Goal: Transaction & Acquisition: Purchase product/service

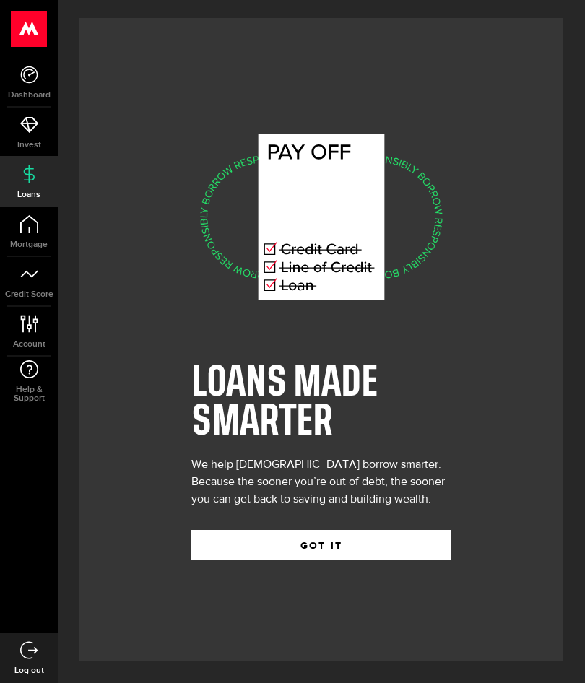
click at [32, 33] on use at bounding box center [29, 29] width 35 height 36
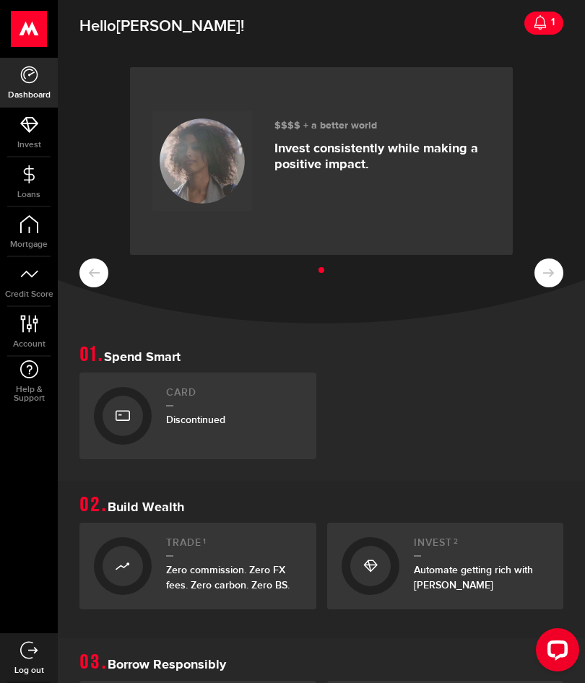
click at [554, 23] on div "1" at bounding box center [550, 22] width 7 height 30
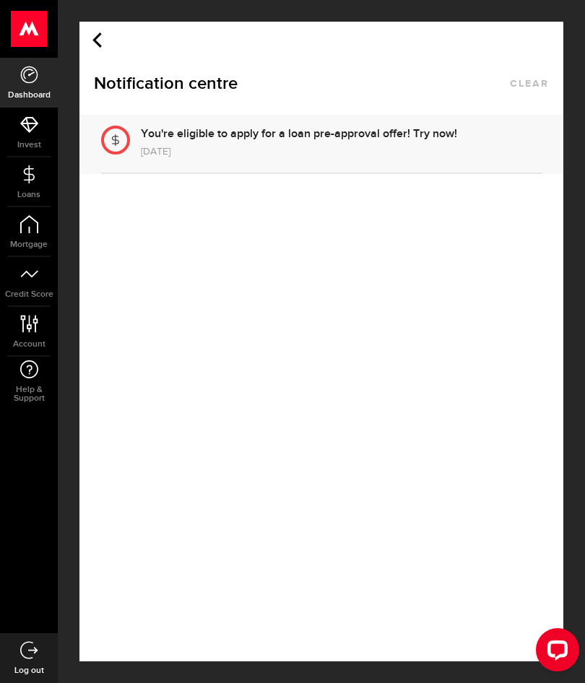
click at [434, 154] on div "1 year ago" at bounding box center [299, 151] width 316 height 17
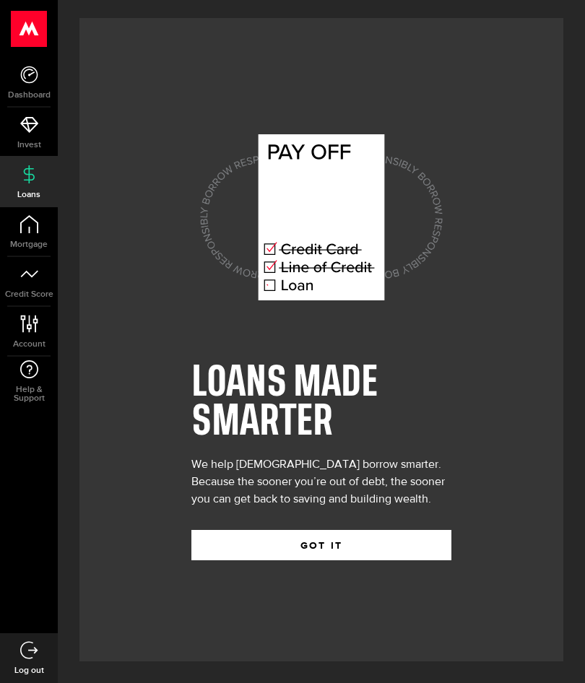
click at [384, 549] on button "GOT IT" at bounding box center [321, 545] width 260 height 30
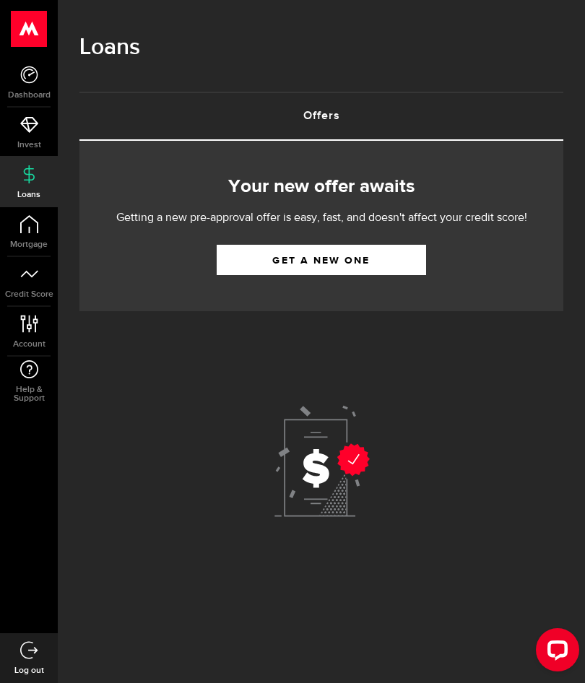
click at [370, 262] on link "Get a new one" at bounding box center [321, 260] width 209 height 30
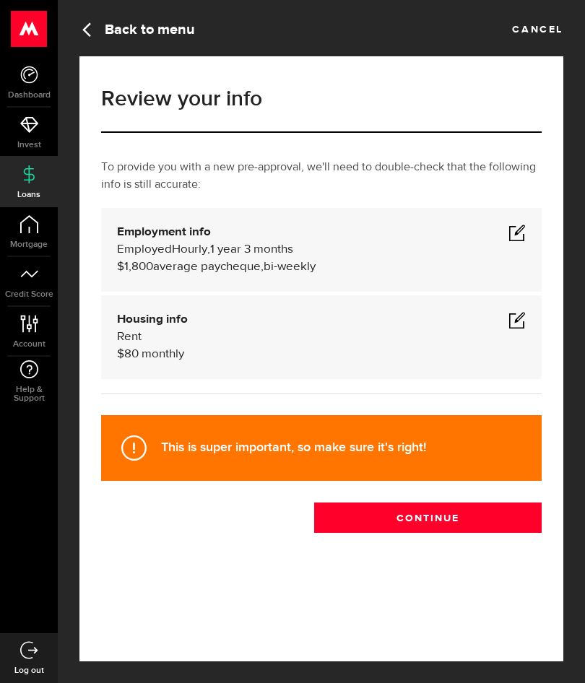
click at [466, 271] on div "$1,800 average paycheque, bi-weekly" at bounding box center [321, 266] width 409 height 17
click at [516, 239] on span at bounding box center [516, 232] width 17 height 17
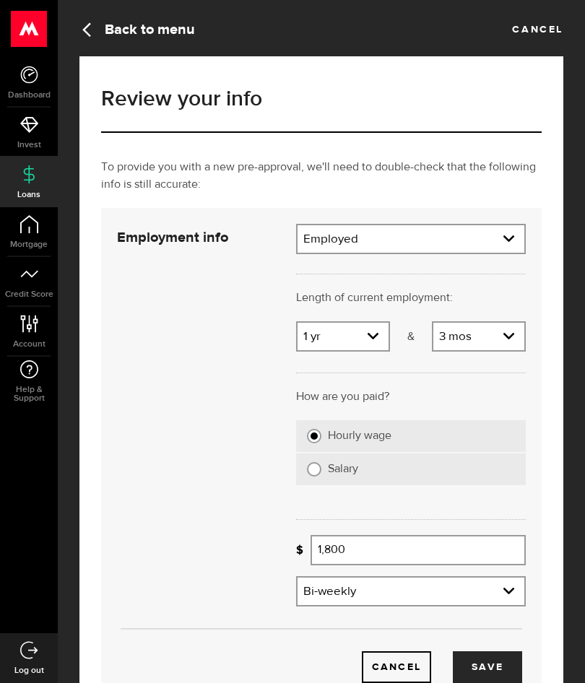
click at [375, 334] on select "Years 0 yrs 1 yr 2 yrs 3 yrs 4 yrs 5 yrs 6 yrs 7 yrs 8 yrs 9 yrs 10+ yrs" at bounding box center [342, 338] width 91 height 30
select select "3"
click at [512, 338] on select "Months 0 mos 1 mo 2 mos 3 mos 4 mos 5 mos 6 mos 7 mos 8 mos 9 mos 10 mos 11 mos" at bounding box center [478, 338] width 91 height 30
select select "2"
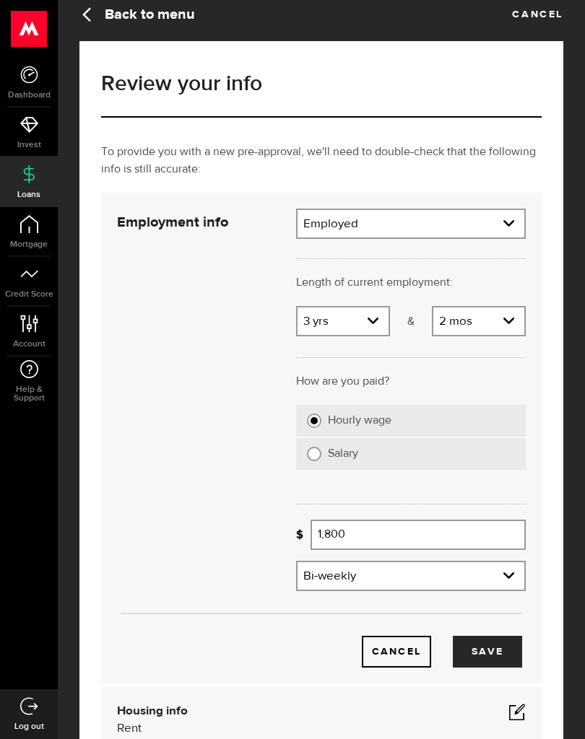
scroll to position [26, 0]
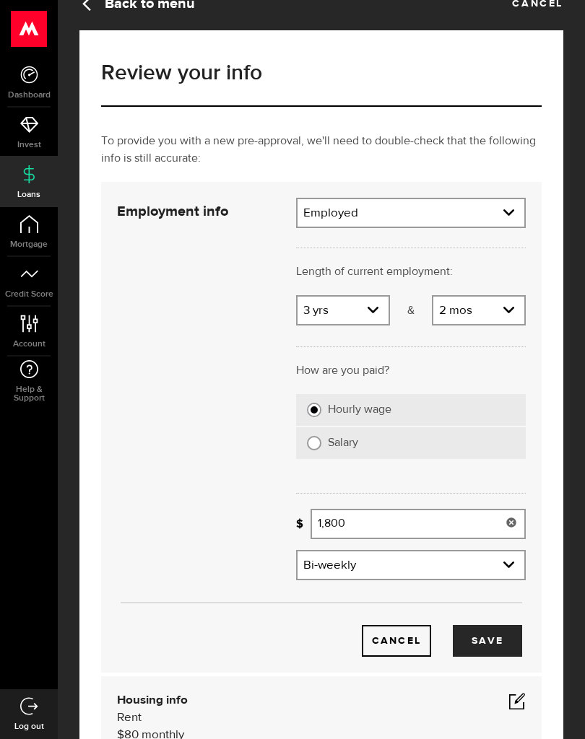
click at [505, 527] on icon at bounding box center [511, 523] width 12 height 12
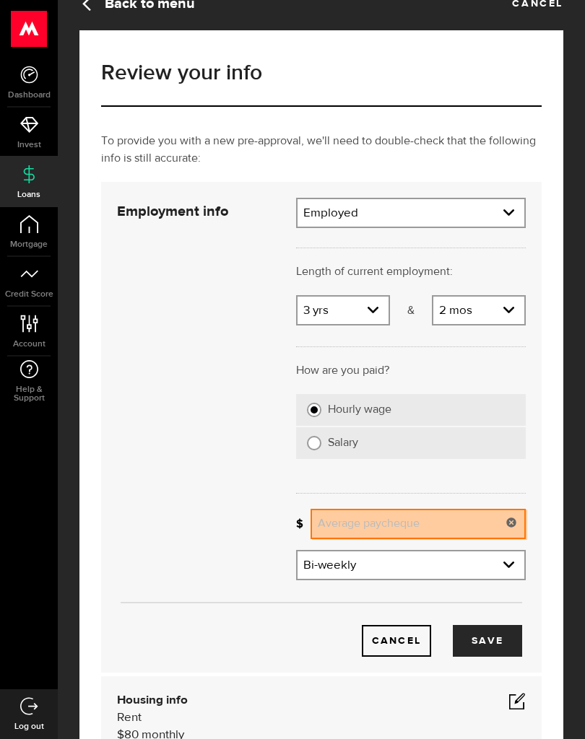
scroll to position [49, 0]
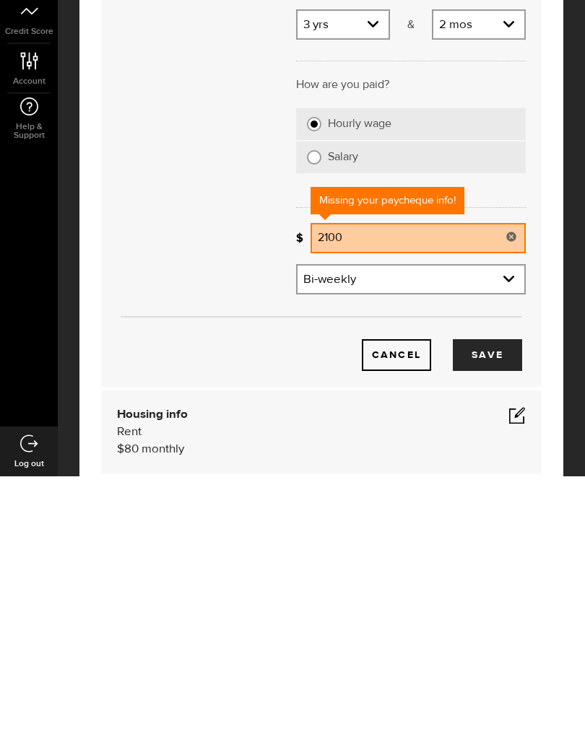
click at [493, 602] on button "Save" at bounding box center [487, 618] width 69 height 32
type input "2,100"
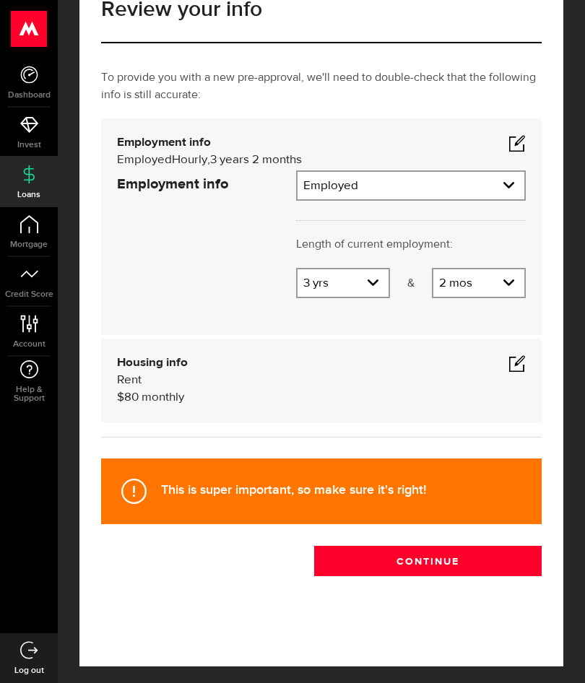
scroll to position [0, 0]
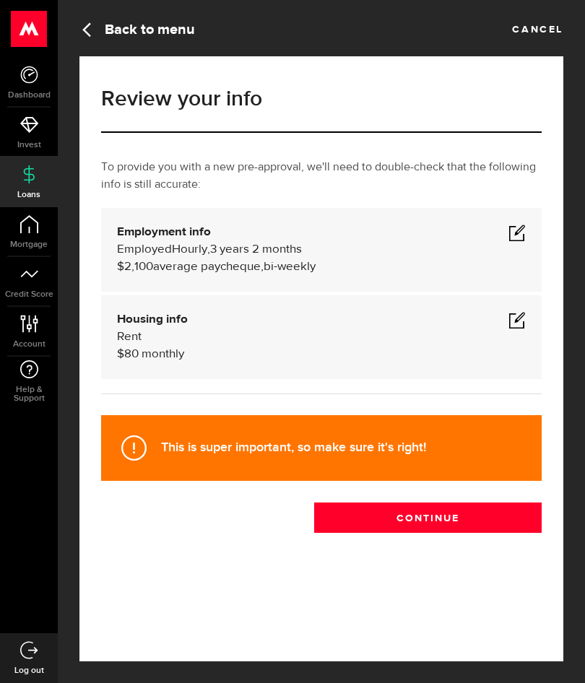
click at [472, 352] on div "Housing info Rent $ 80 monthly" at bounding box center [321, 337] width 409 height 52
click at [524, 317] on span at bounding box center [516, 319] width 17 height 17
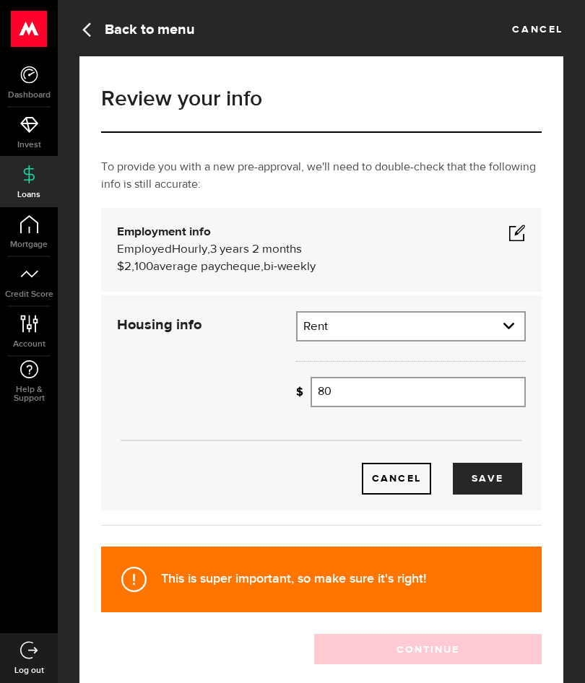
click at [458, 405] on input "80" at bounding box center [417, 392] width 215 height 30
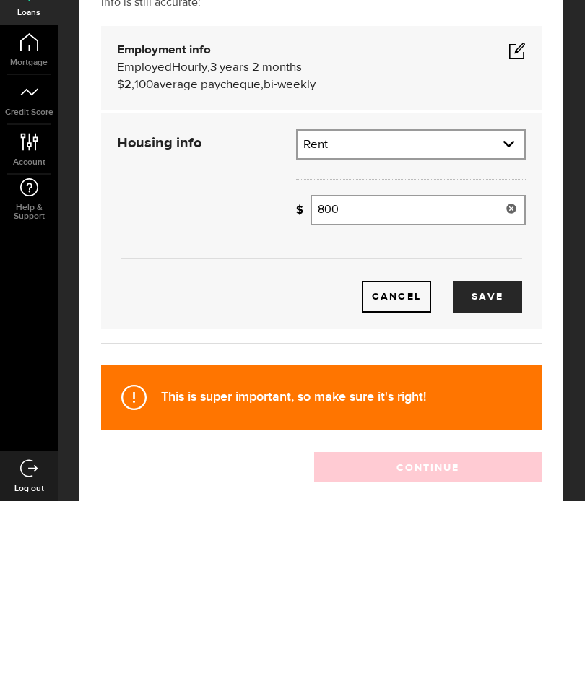
type input "800"
click at [498, 463] on button "Save" at bounding box center [487, 479] width 69 height 32
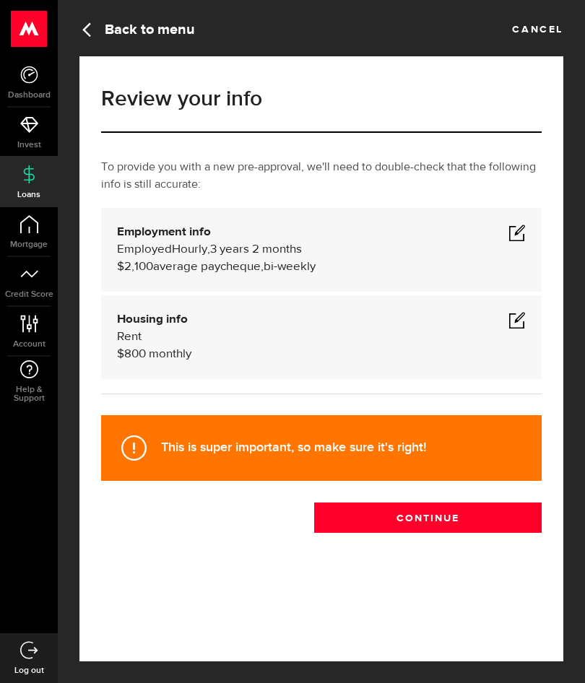
click at [447, 515] on button "Continue" at bounding box center [427, 517] width 227 height 30
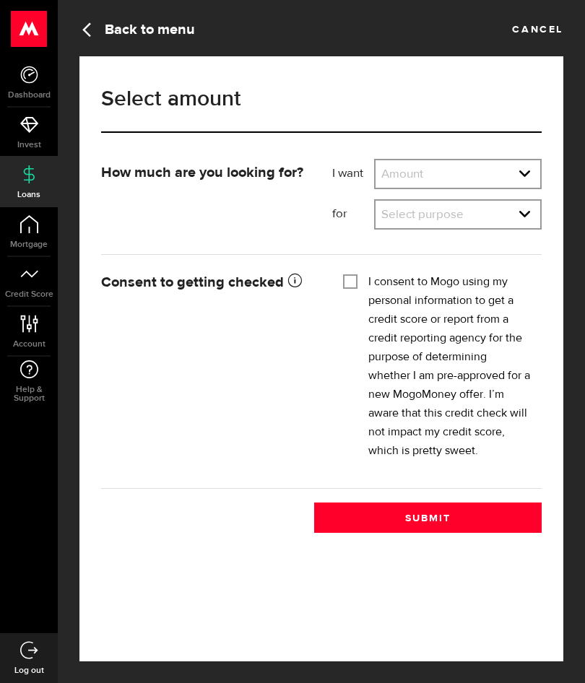
click at [534, 176] on select "Amount $500 $1000 $2000 $3000 $4000 $5000 $6000 $7000 $8000 $9000 $10000 $11000…" at bounding box center [457, 175] width 165 height 30
select select "2000"
click at [523, 224] on select "Select purpose Credit Card Refinancing/Pay Off Credit Cards Debt Consolidation …" at bounding box center [457, 216] width 165 height 30
select select "Home Improvements/Moving Expenses"
click at [356, 271] on fieldset "I consent to Mogo using my personal information to get a credit score or report…" at bounding box center [437, 365] width 188 height 192
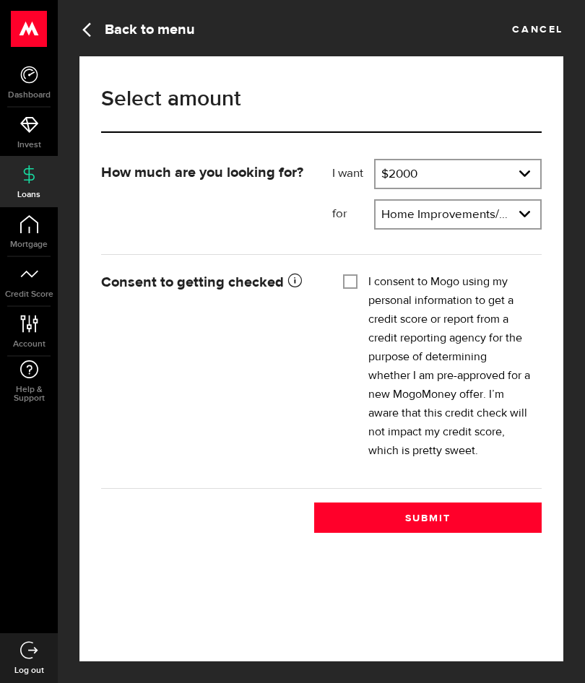
click at [349, 286] on input "I consent to Mogo using my personal information to get a credit score or report…" at bounding box center [350, 280] width 14 height 14
checkbox input "true"
click at [477, 515] on button "Submit" at bounding box center [427, 517] width 227 height 30
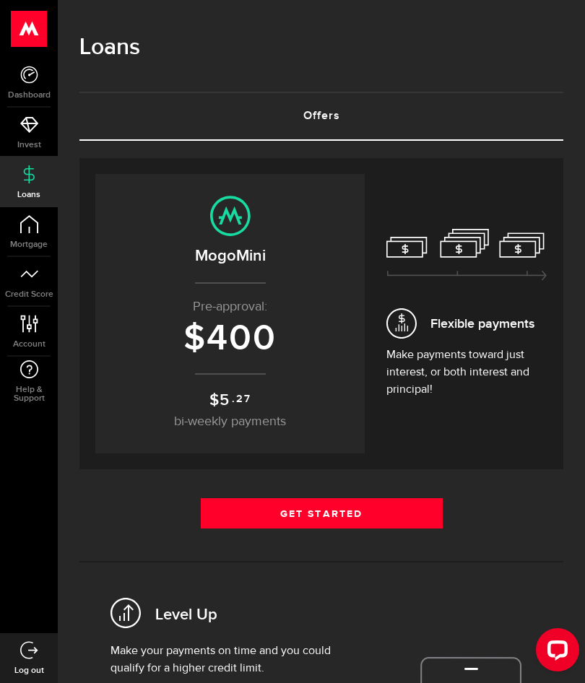
click at [501, 367] on p "Make payments toward just interest, or both interest and principal!" at bounding box center [466, 373] width 161 height 52
click at [399, 510] on link "Get Started" at bounding box center [322, 513] width 242 height 30
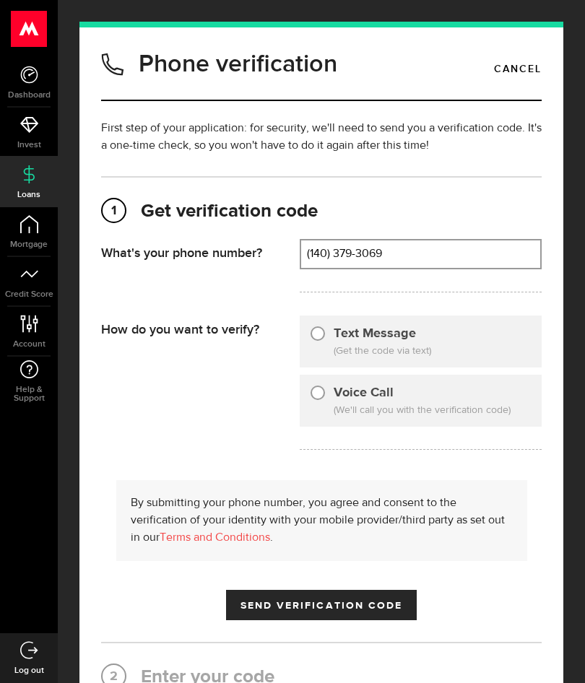
click at [422, 254] on input "(140) 379-3069" at bounding box center [421, 253] width 240 height 27
type input "1"
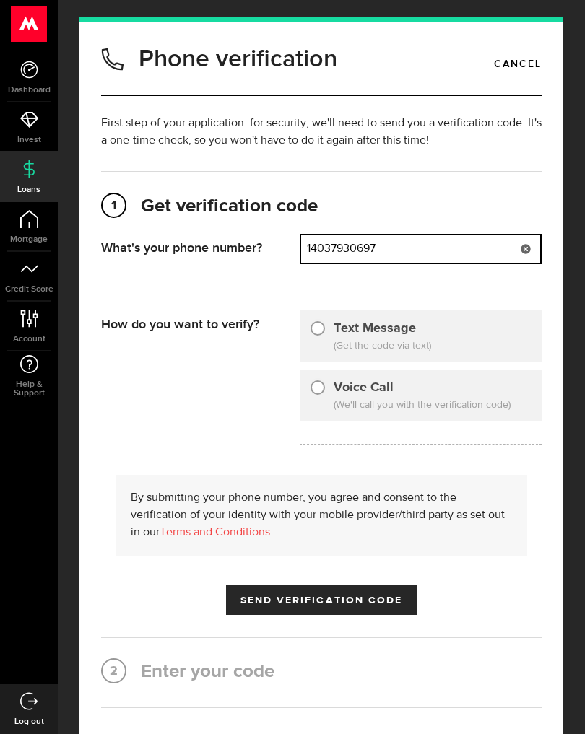
click at [449, 344] on span "(Get the code via text)" at bounding box center [433, 351] width 198 height 15
type input "(140) 379-3069"
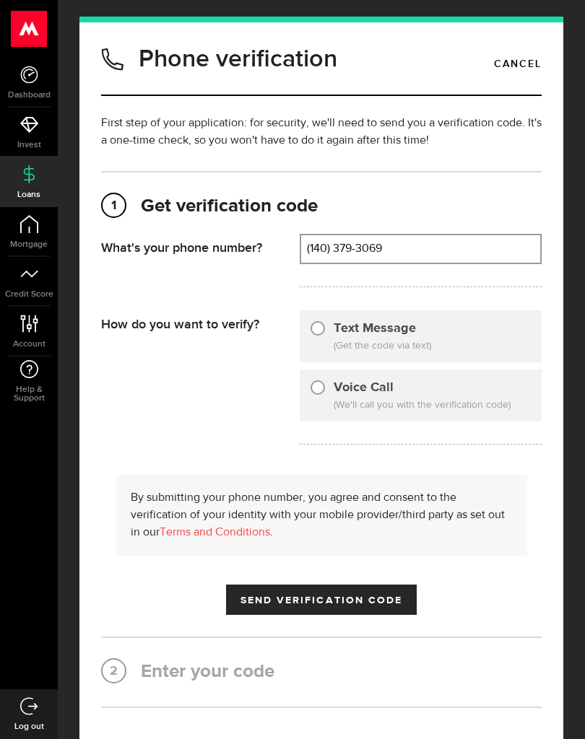
click at [315, 326] on input "Text Message" at bounding box center [317, 326] width 14 height 14
radio input "true"
click at [381, 606] on button "Send Verification Code" at bounding box center [321, 600] width 191 height 30
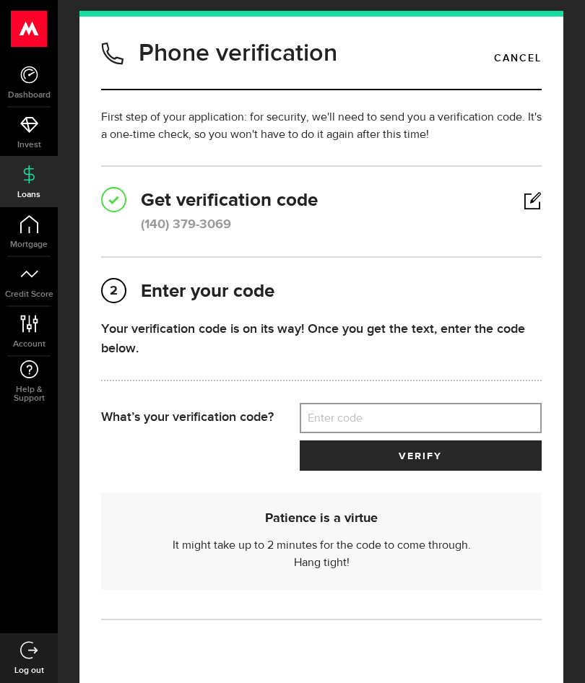
scroll to position [0, 0]
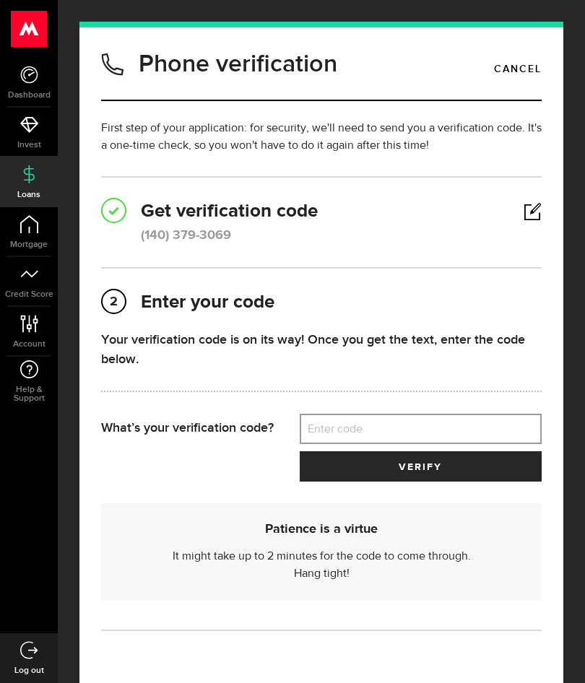
click at [390, 432] on label "Enter code" at bounding box center [421, 429] width 243 height 30
click at [390, 432] on input "Enter code" at bounding box center [421, 429] width 243 height 30
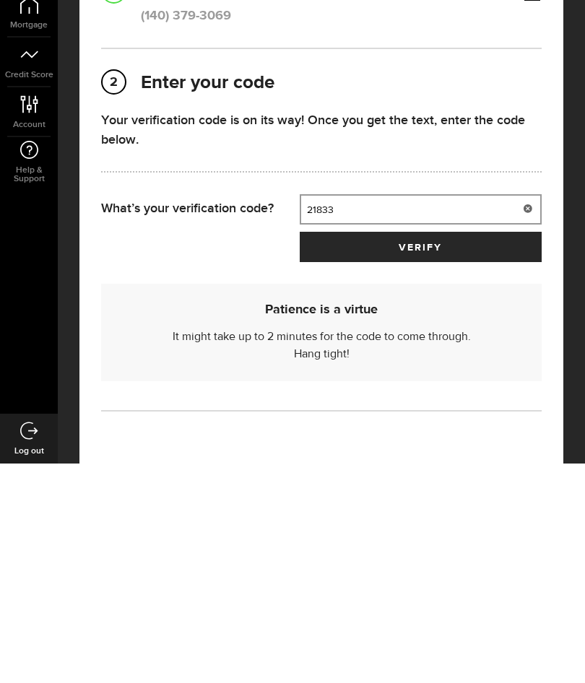
click at [448, 451] on button "verify" at bounding box center [421, 466] width 243 height 30
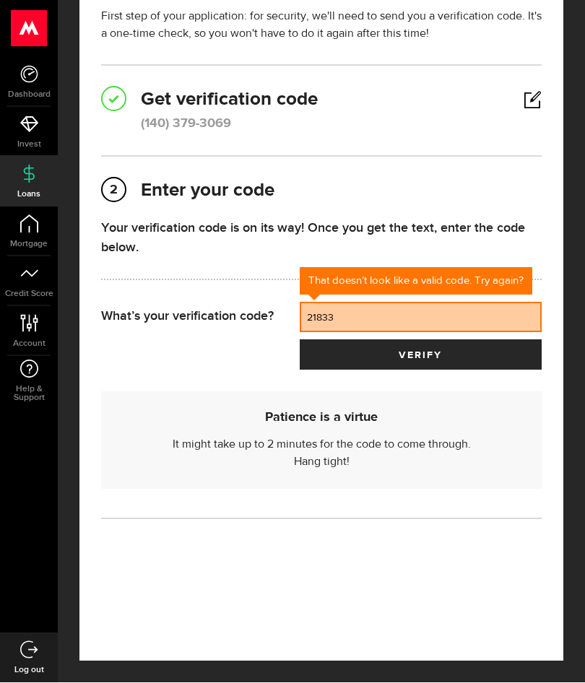
click at [339, 422] on h6 "Patience is a virtue" at bounding box center [321, 418] width 404 height 16
click at [411, 317] on input "21833" at bounding box center [421, 318] width 243 height 30
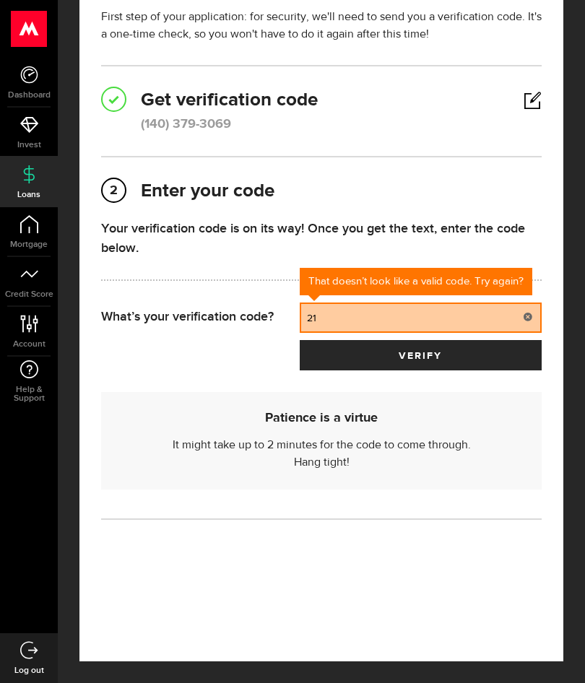
type input "2"
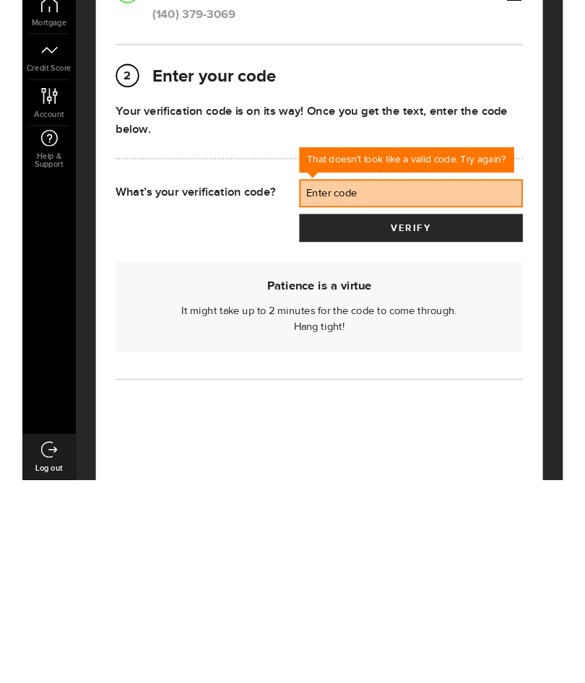
scroll to position [56, 0]
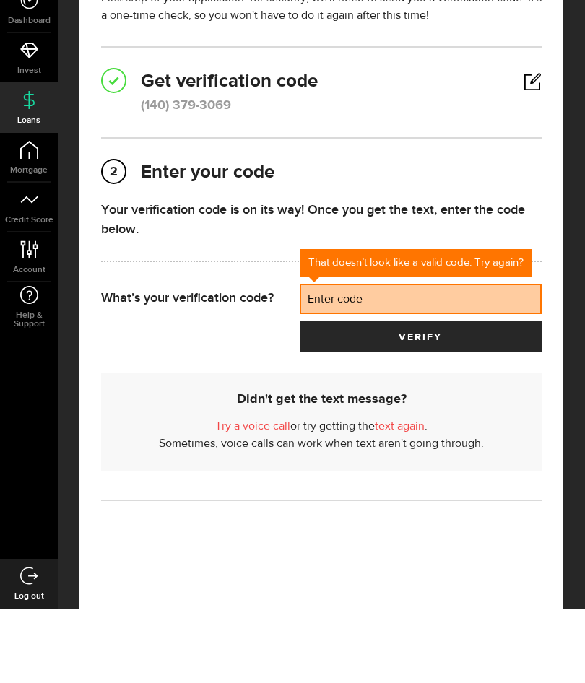
click at [534, 156] on link at bounding box center [532, 156] width 18 height 1
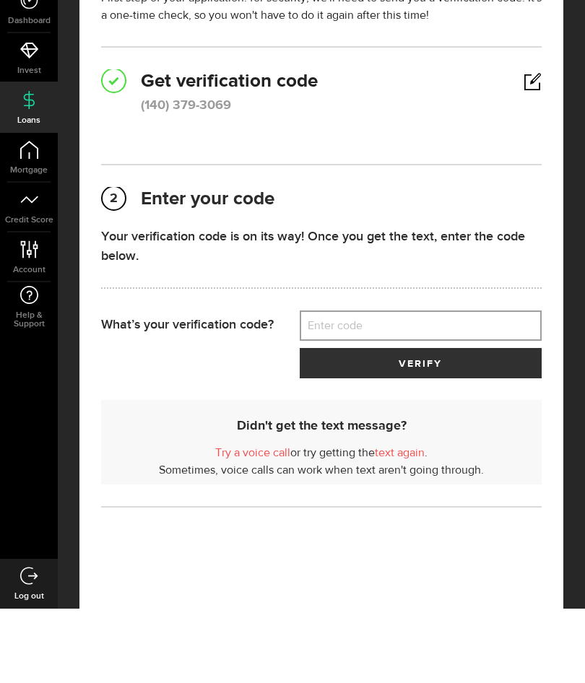
scroll to position [18, 0]
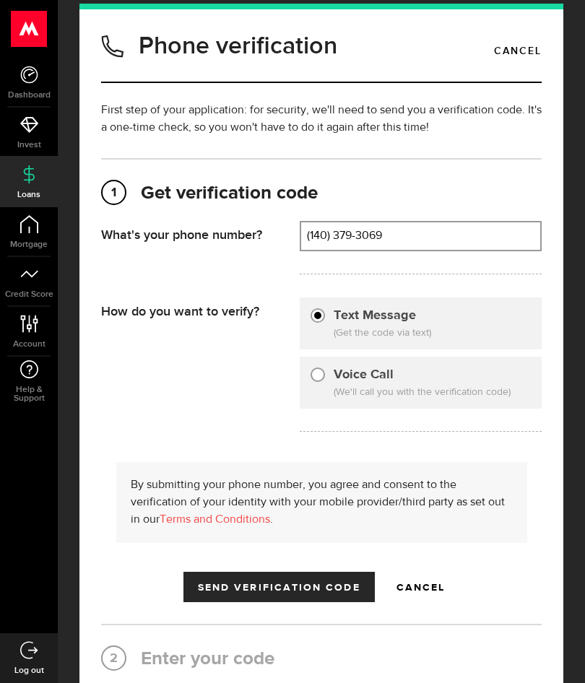
click at [331, 588] on span "Send Verification Code" at bounding box center [279, 588] width 162 height 10
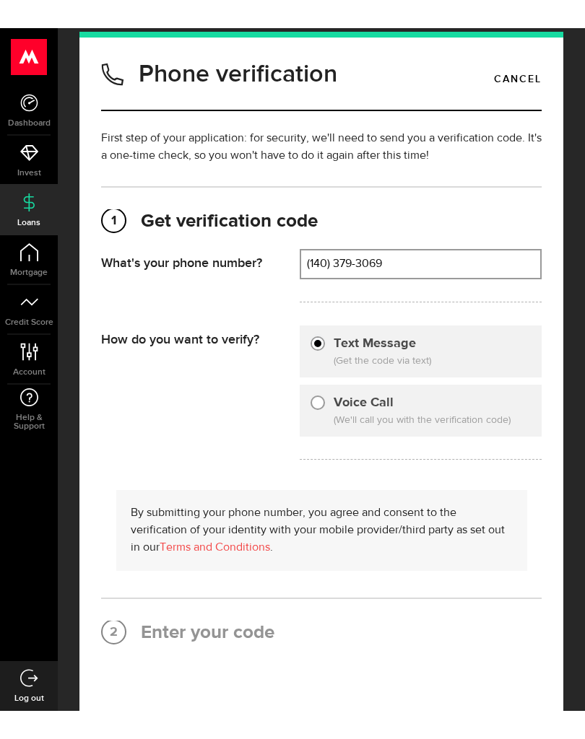
scroll to position [0, 0]
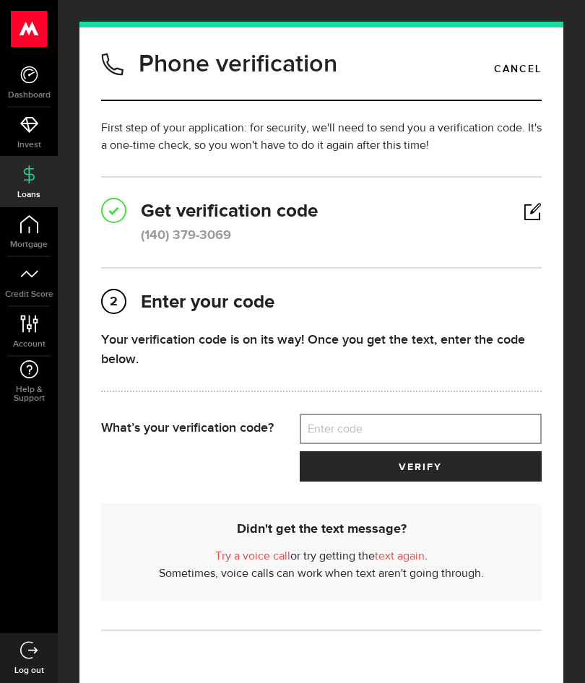
click at [453, 232] on div "1 Get verification code (140) 379-3069 What's your phone number? That doesn't l…" at bounding box center [321, 222] width 440 height 46
click at [408, 308] on h2 "2 Enter your code" at bounding box center [321, 302] width 440 height 25
click at [538, 212] on link at bounding box center [532, 212] width 18 height 1
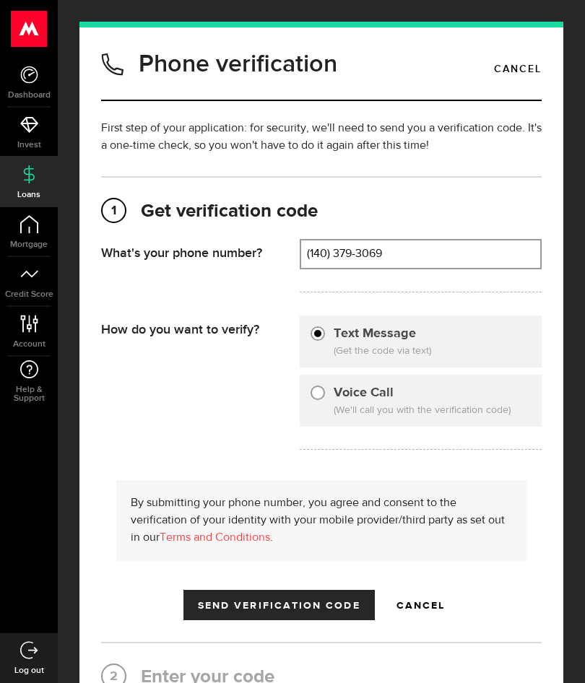
click at [476, 401] on div "Voice Call (We'll call you with the verification code)" at bounding box center [421, 401] width 243 height 52
click at [323, 394] on input "Voice Call" at bounding box center [317, 390] width 14 height 14
radio input "true"
click at [330, 606] on span "Send Verification Code" at bounding box center [279, 606] width 162 height 10
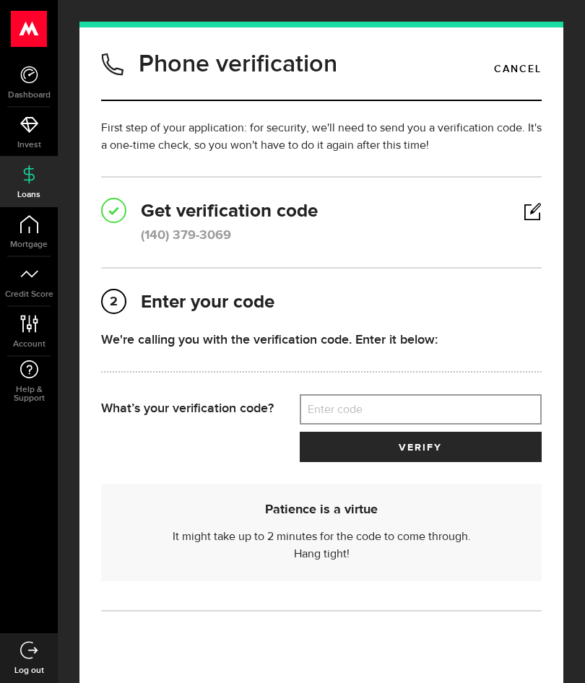
click at [531, 212] on link at bounding box center [532, 212] width 18 height 1
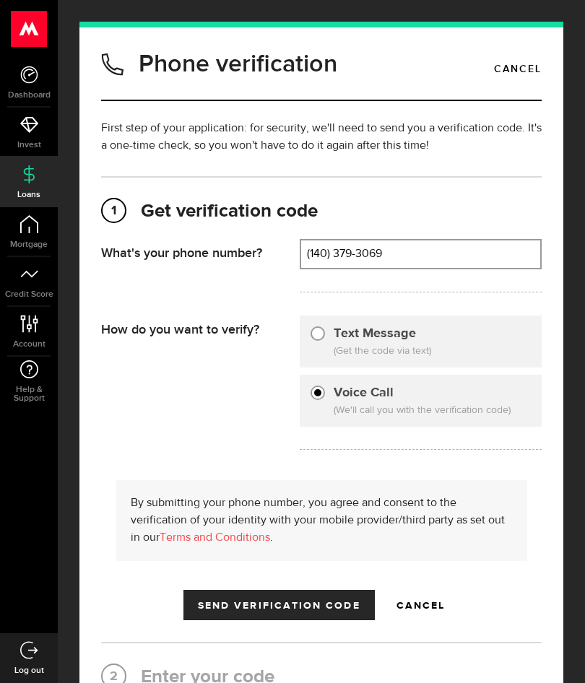
click at [328, 248] on input "(140) 379-3069" at bounding box center [421, 253] width 240 height 27
click at [315, 248] on input "1403793069" at bounding box center [421, 253] width 240 height 27
click at [310, 255] on input "1403793069" at bounding box center [421, 253] width 240 height 27
click at [323, 247] on input "1403793069" at bounding box center [421, 253] width 240 height 27
type input "1"
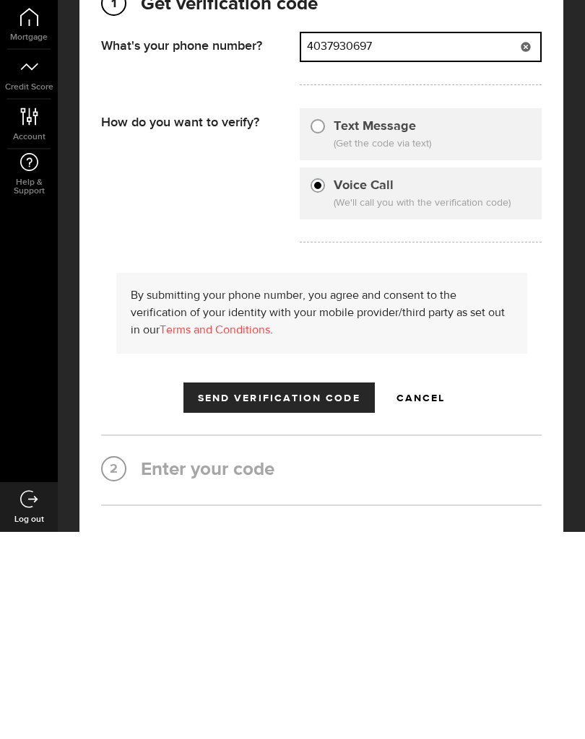
click at [323, 590] on button "Send Verification Code" at bounding box center [278, 605] width 191 height 30
type input "(403) 793-0697"
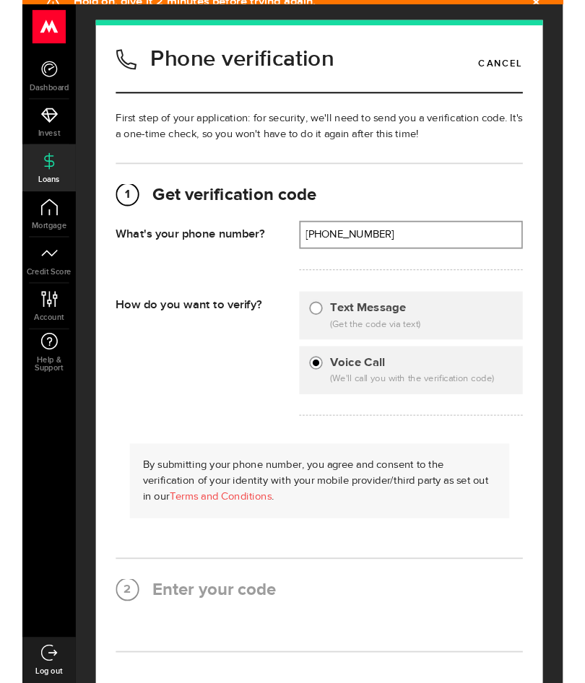
scroll to position [57, 0]
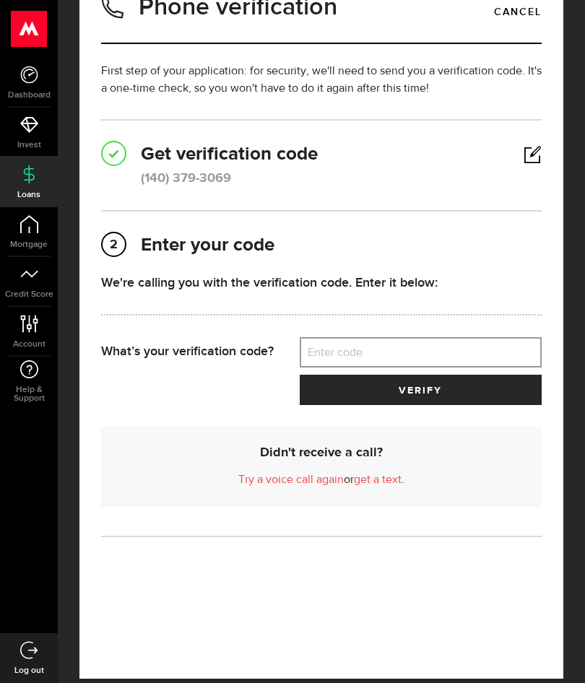
click at [384, 481] on link "get a text" at bounding box center [378, 480] width 48 height 12
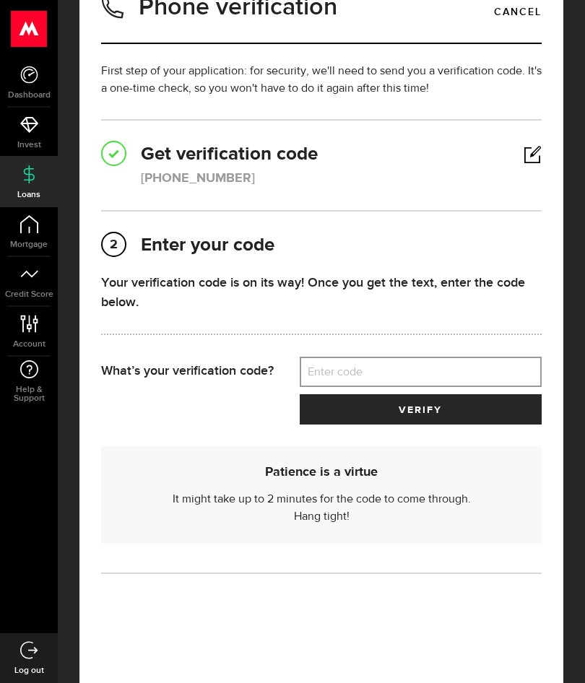
click at [1, 331] on link "Account Compte" at bounding box center [29, 331] width 58 height 49
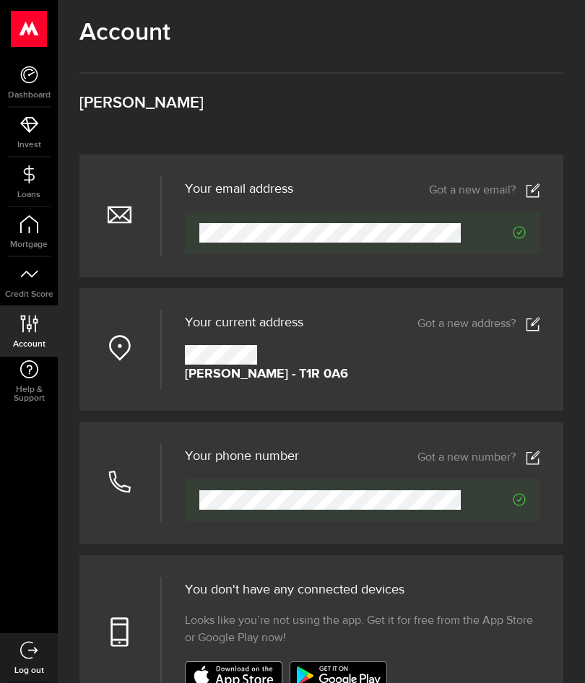
click at [28, 183] on icon at bounding box center [29, 174] width 18 height 18
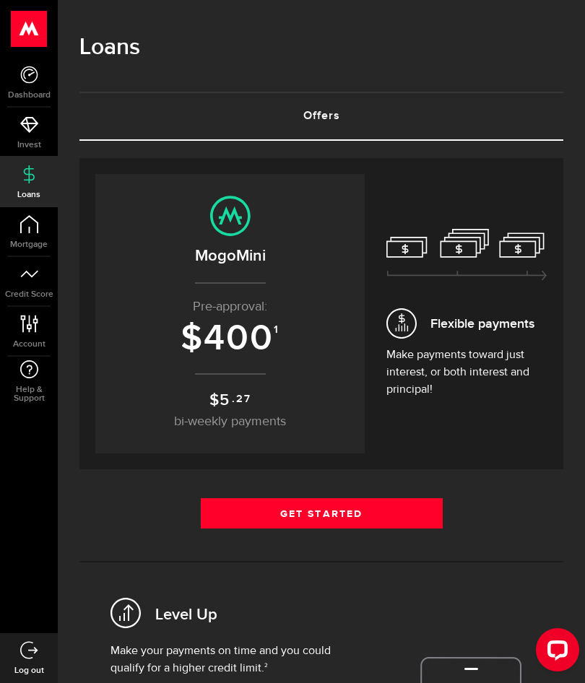
click at [271, 345] on span "400" at bounding box center [239, 338] width 70 height 43
click at [232, 404] on sup ".27" at bounding box center [241, 399] width 19 height 16
click at [411, 523] on link "Get Started" at bounding box center [322, 513] width 242 height 30
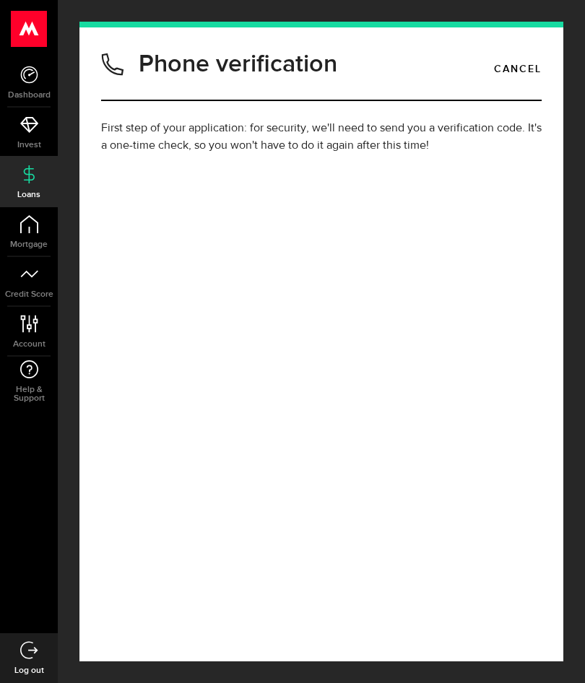
type input "(403) 793-0697"
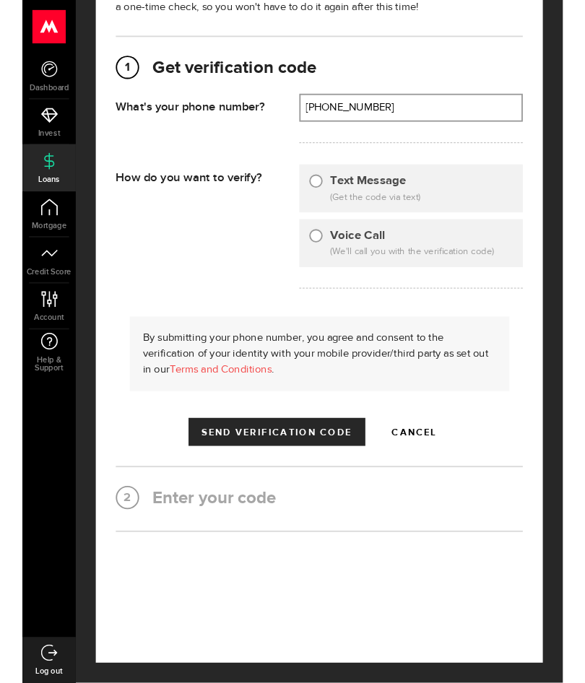
scroll to position [193, 0]
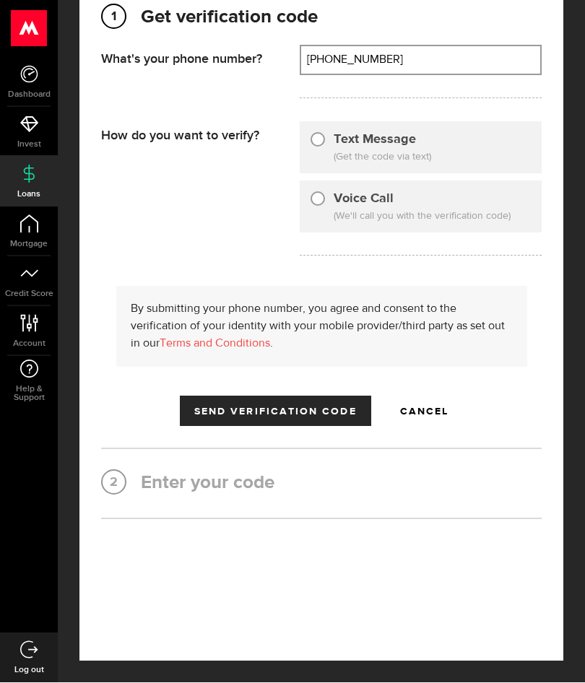
click at [386, 148] on label "Text Message" at bounding box center [375, 140] width 82 height 19
click at [325, 145] on input "Text Message" at bounding box center [317, 138] width 14 height 14
radio input "true"
click at [347, 413] on span "Send Verification Code" at bounding box center [275, 412] width 162 height 10
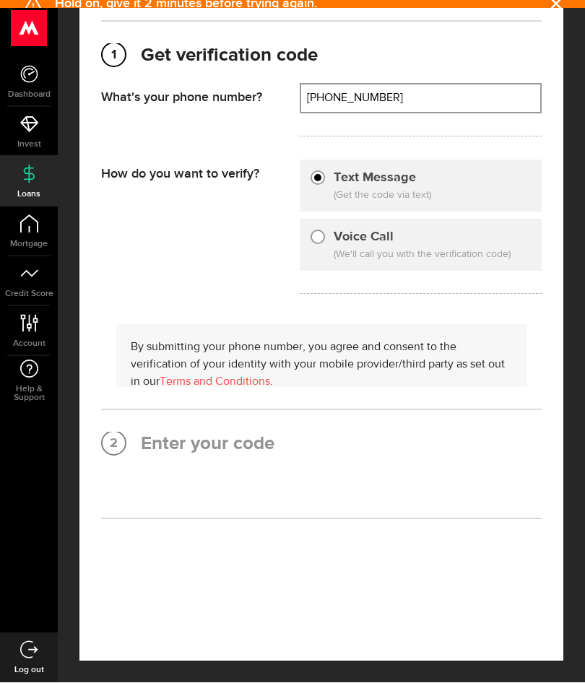
scroll to position [0, 0]
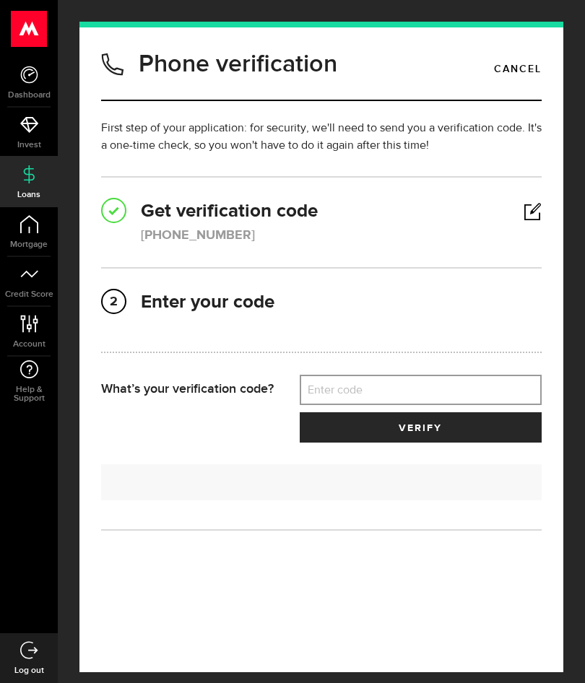
click at [415, 388] on label "Enter code" at bounding box center [421, 390] width 243 height 30
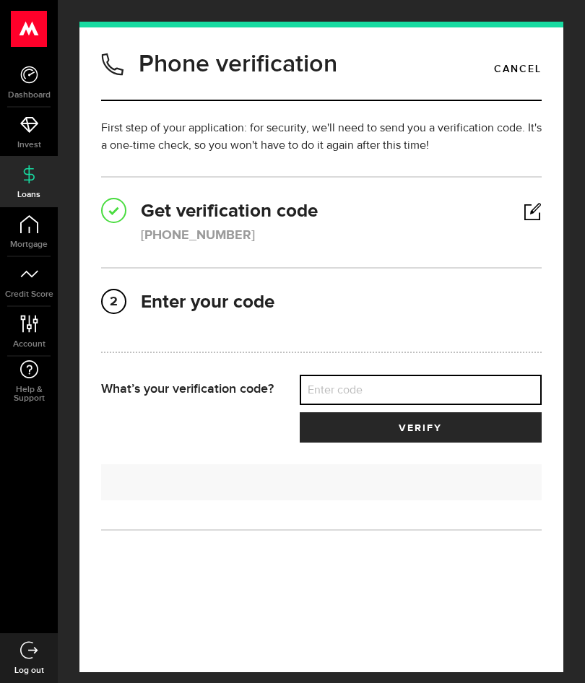
click at [415, 388] on input "Enter code" at bounding box center [421, 390] width 243 height 30
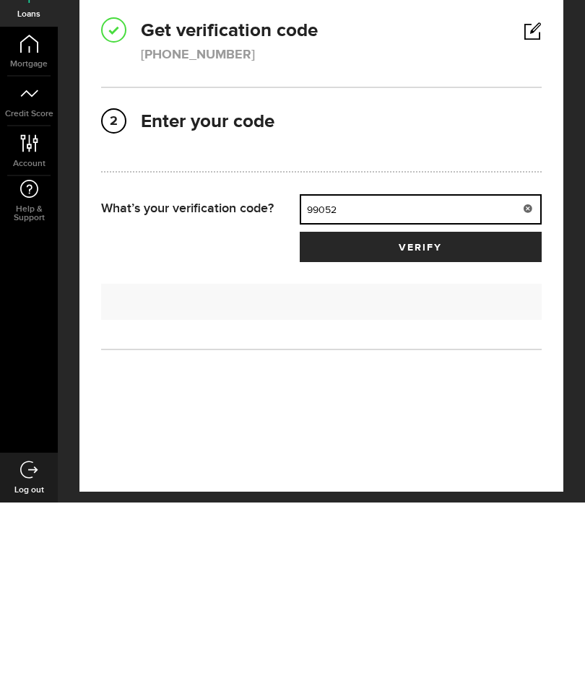
type input "99052"
click at [439, 412] on button "verify" at bounding box center [421, 427] width 243 height 30
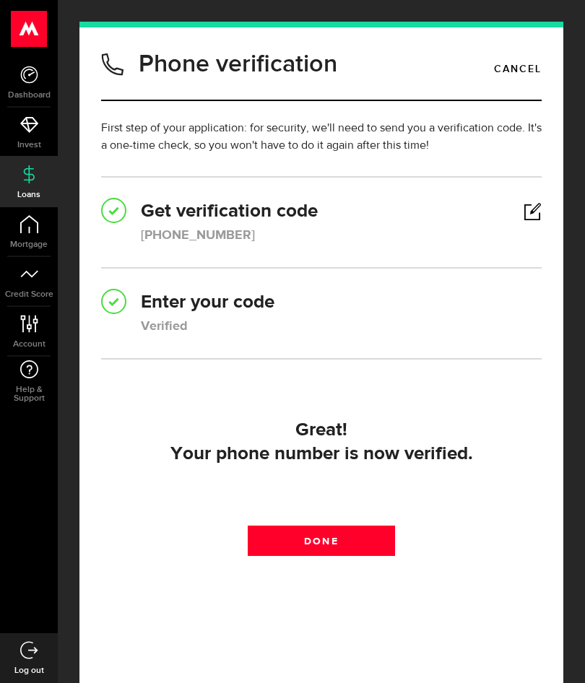
click at [365, 543] on link "Done" at bounding box center [321, 541] width 147 height 30
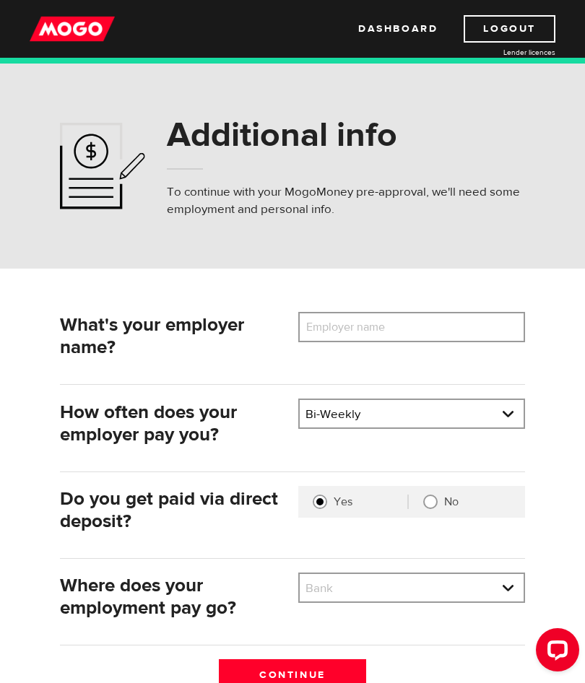
click at [479, 587] on select "Bank BMO / Bank of Montreal CIBC / Canadian Imperial Bank of Commerce CWB / Can…" at bounding box center [412, 589] width 224 height 30
select select "10"
click at [473, 330] on input "Employer name" at bounding box center [411, 327] width 227 height 30
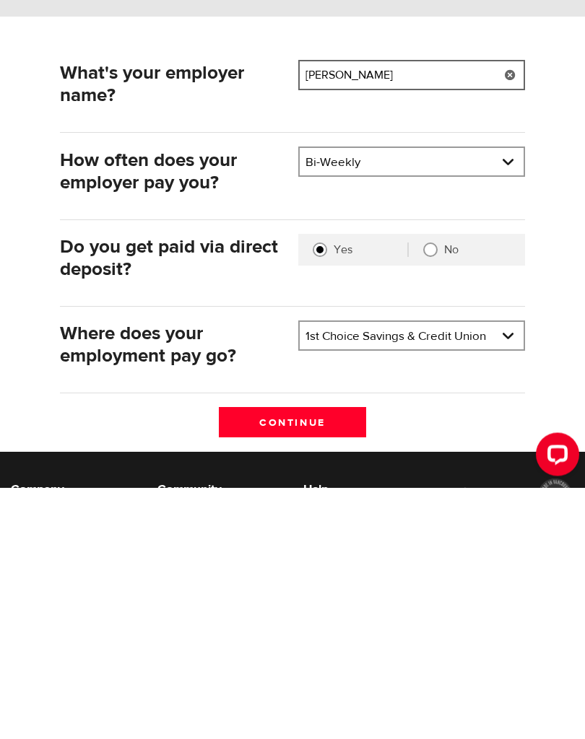
type input "Volkler stevin"
click at [332, 659] on input "Continue" at bounding box center [292, 674] width 147 height 30
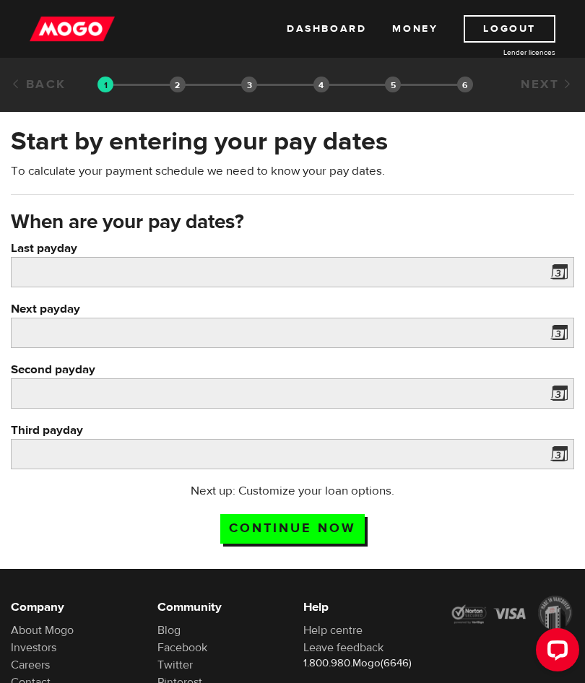
click at [563, 277] on span at bounding box center [556, 274] width 22 height 23
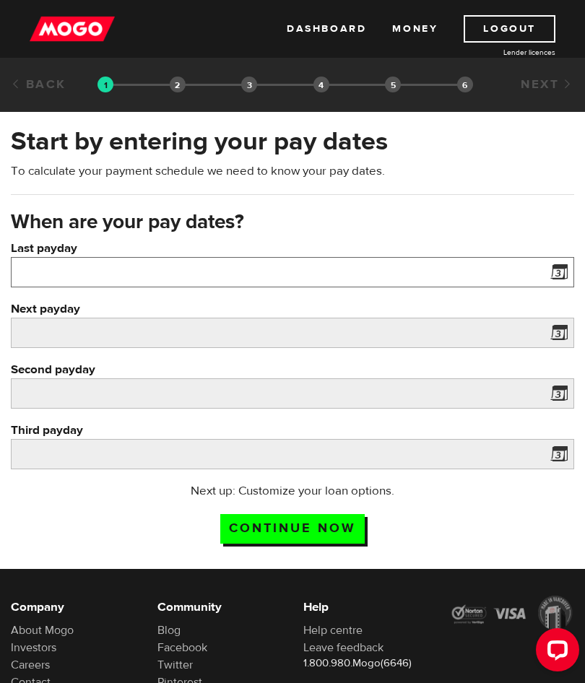
click at [43, 273] on input "Last payday" at bounding box center [292, 272] width 563 height 30
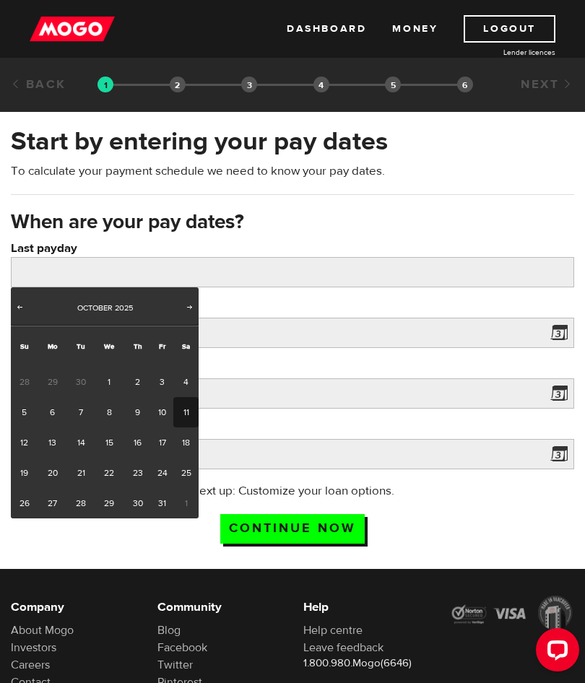
click at [154, 410] on link "10" at bounding box center [162, 412] width 22 height 30
type input "2025/10/10"
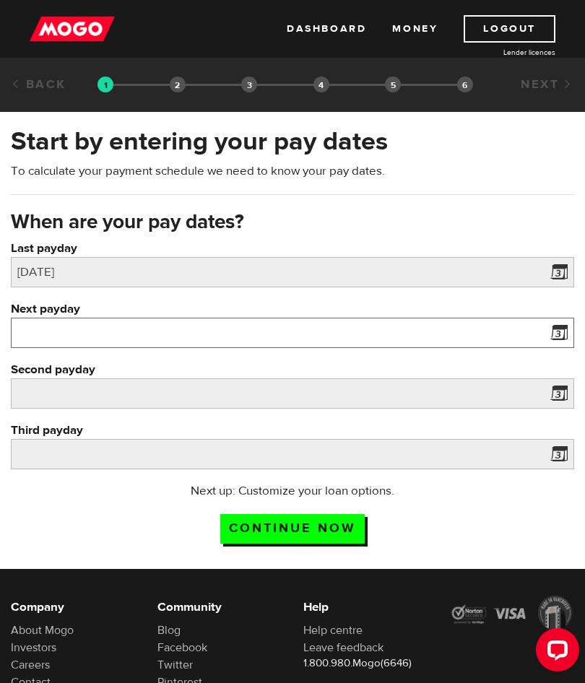
click at [35, 331] on input "Next payday" at bounding box center [292, 333] width 563 height 30
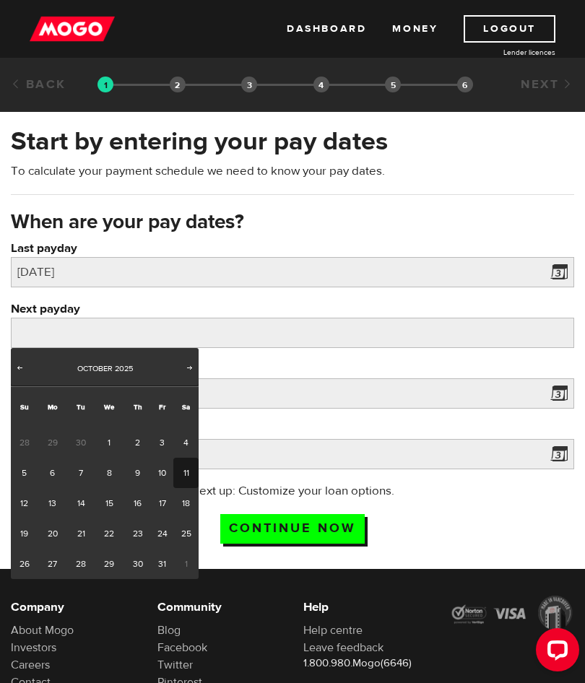
click at [160, 529] on link "24" at bounding box center [162, 533] width 22 height 30
type input "2025/10/24"
type input "2025/11/7"
type input "2025/11/21"
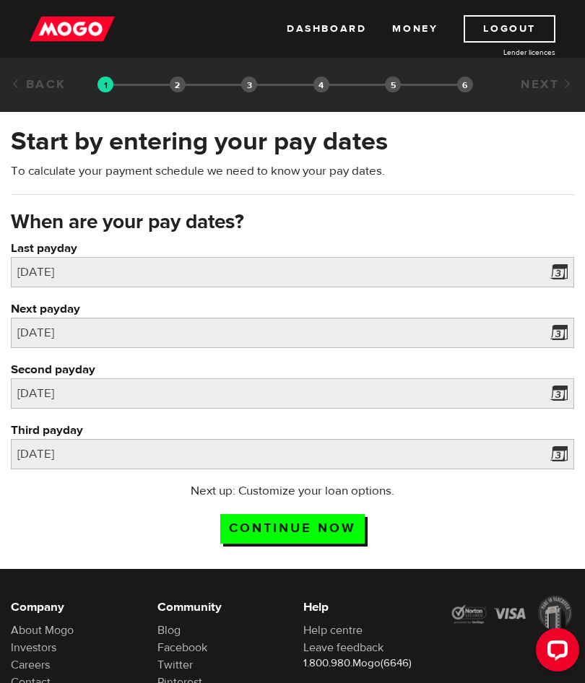
click at [338, 534] on input "Continue now" at bounding box center [292, 529] width 144 height 30
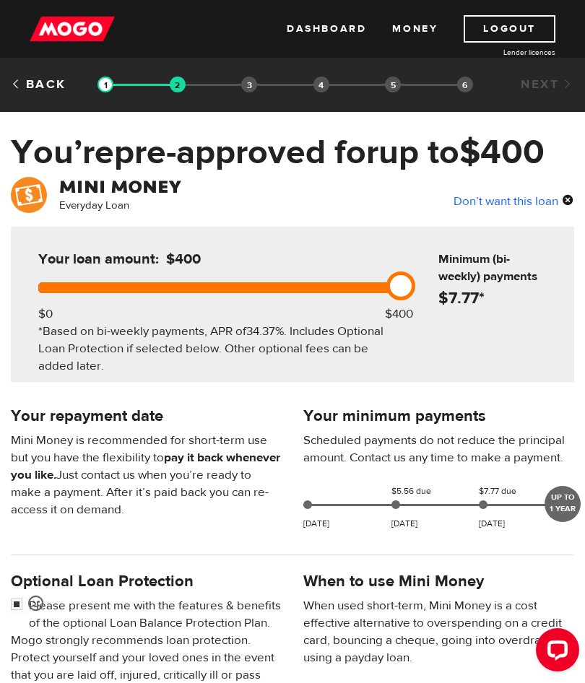
click at [521, 201] on div "Don’t want this loan" at bounding box center [513, 200] width 121 height 19
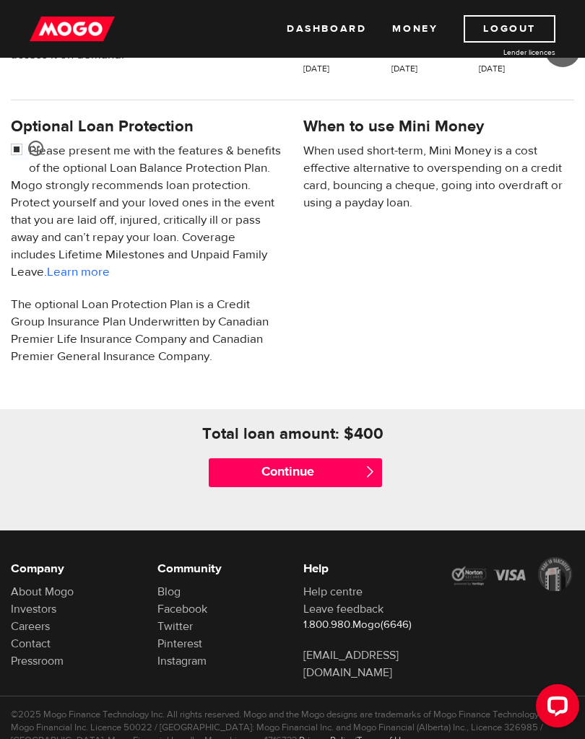
scroll to position [456, 0]
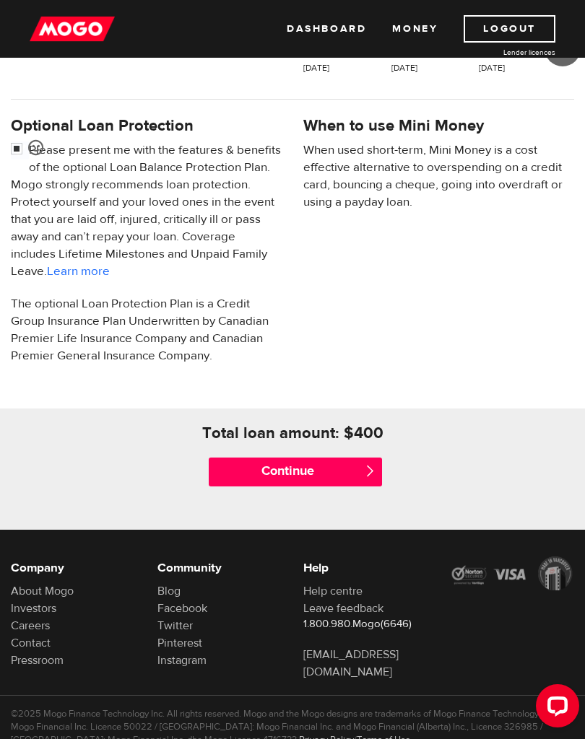
click at [343, 474] on input "Continue" at bounding box center [295, 472] width 173 height 29
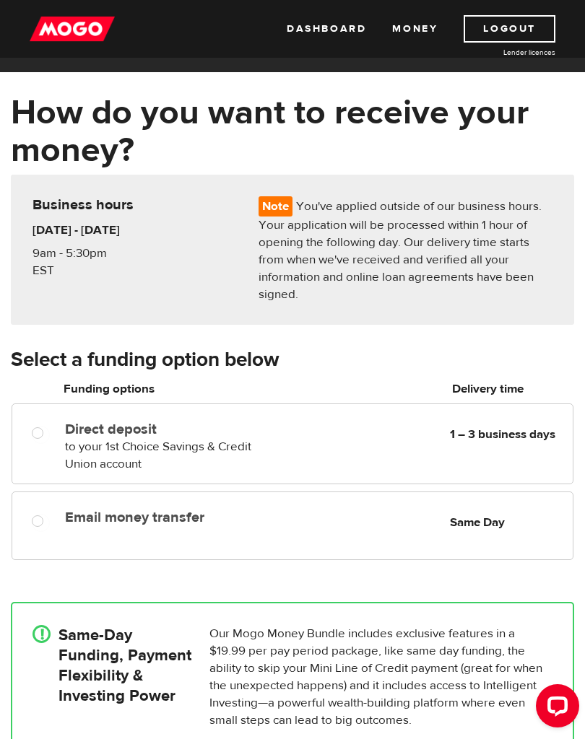
scroll to position [43, 0]
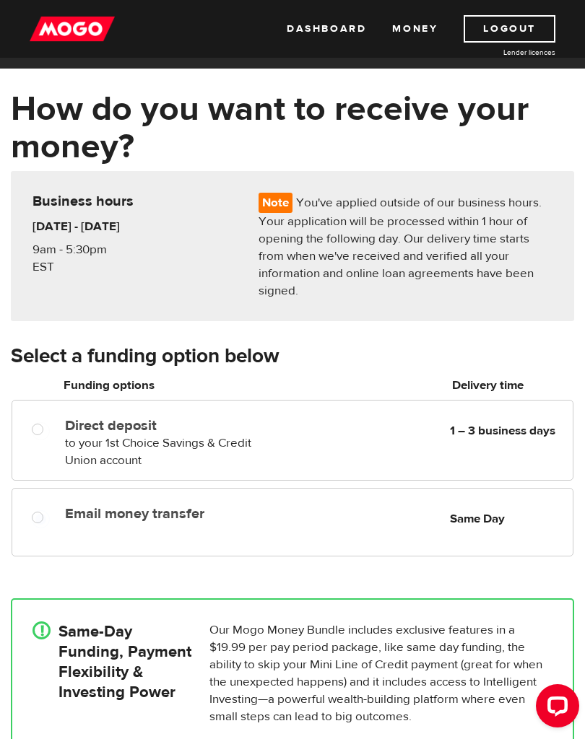
click at [41, 525] on input "Email money transfer" at bounding box center [41, 519] width 18 height 18
radio input "true"
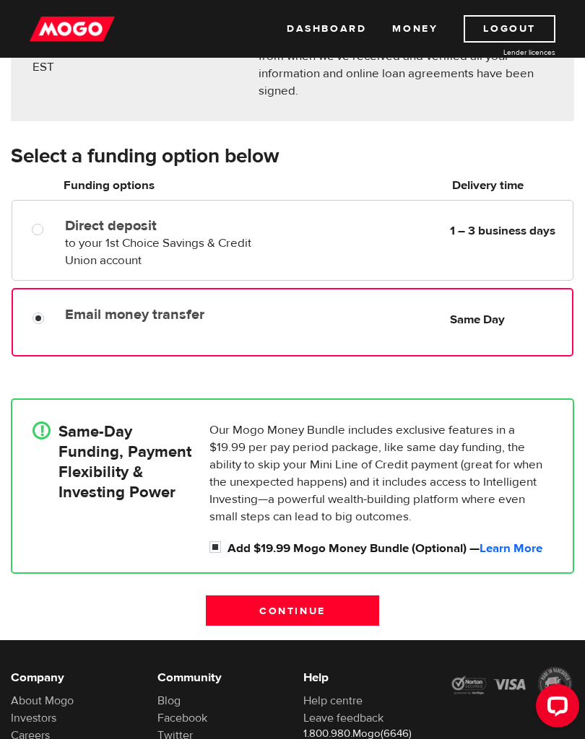
scroll to position [257, 0]
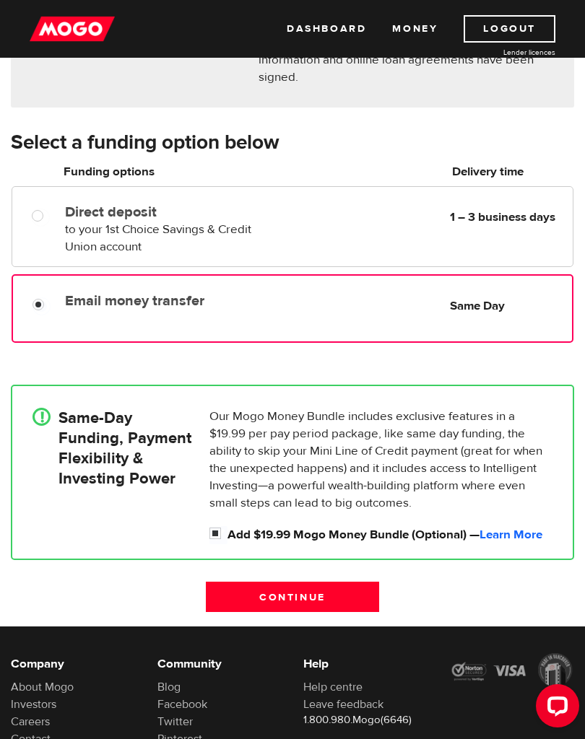
click at [343, 595] on input "Continue" at bounding box center [292, 597] width 173 height 30
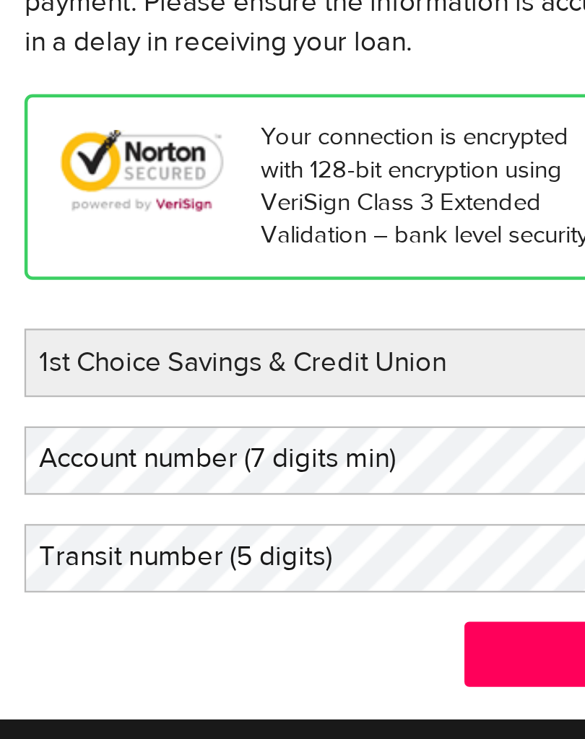
click at [223, 365] on select "BMO / Bank of Montreal CIBC / Canadian Imperial Bank of Commerce CWB / Canadian…" at bounding box center [146, 380] width 269 height 30
select select "90"
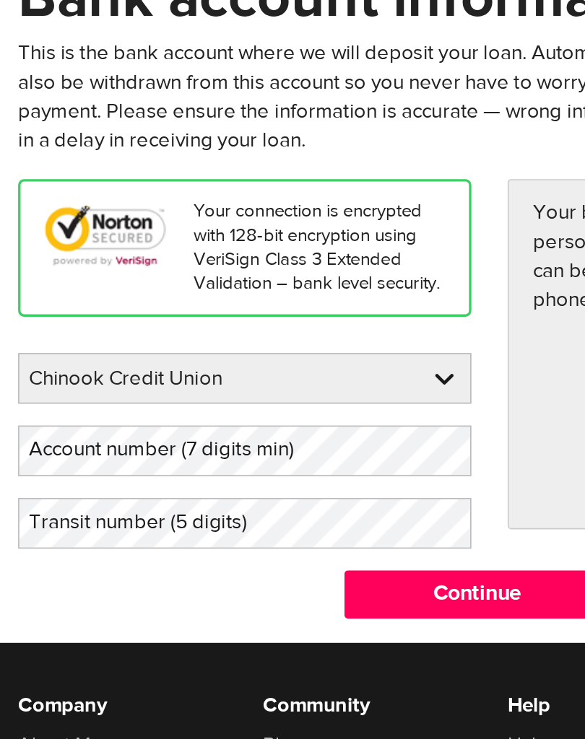
click at [186, 408] on label "Account number (7 digits min)" at bounding box center [108, 423] width 194 height 30
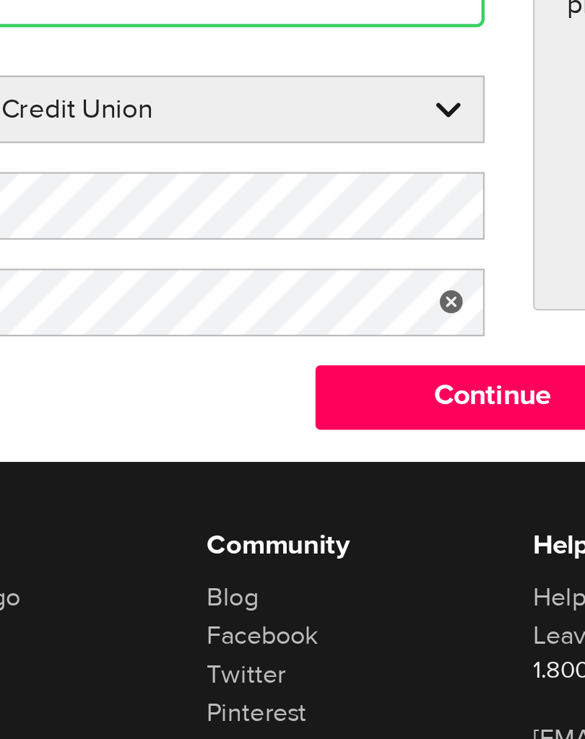
click at [211, 495] on input "Continue" at bounding box center [292, 509] width 173 height 29
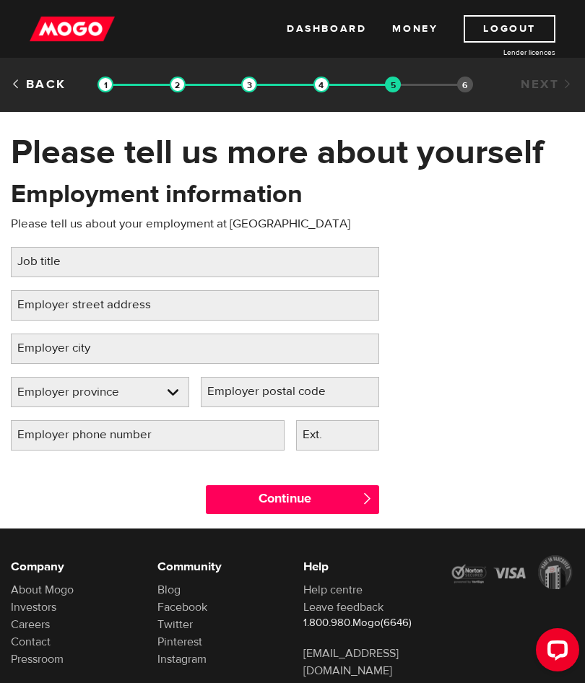
click at [36, 265] on label "Job title" at bounding box center [50, 262] width 79 height 30
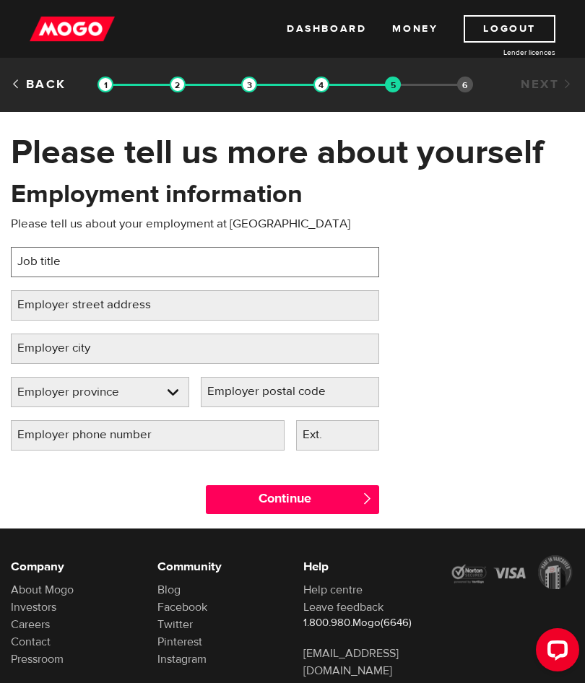
click at [36, 265] on input "Job title" at bounding box center [195, 262] width 368 height 30
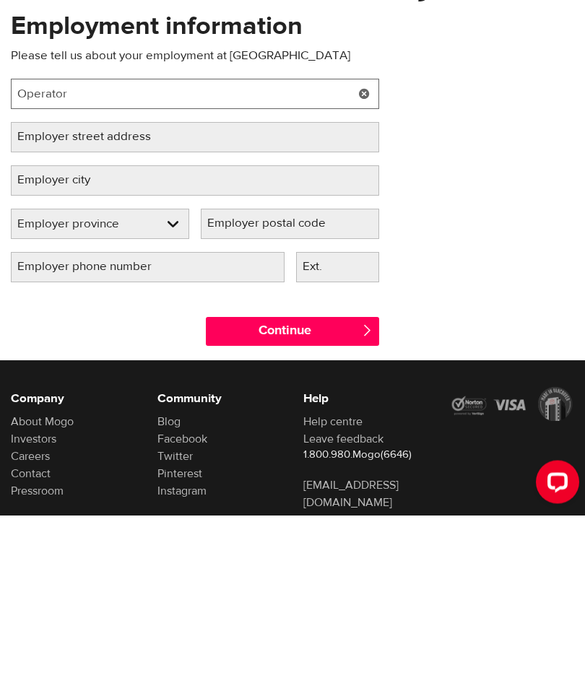
type input "Operator"
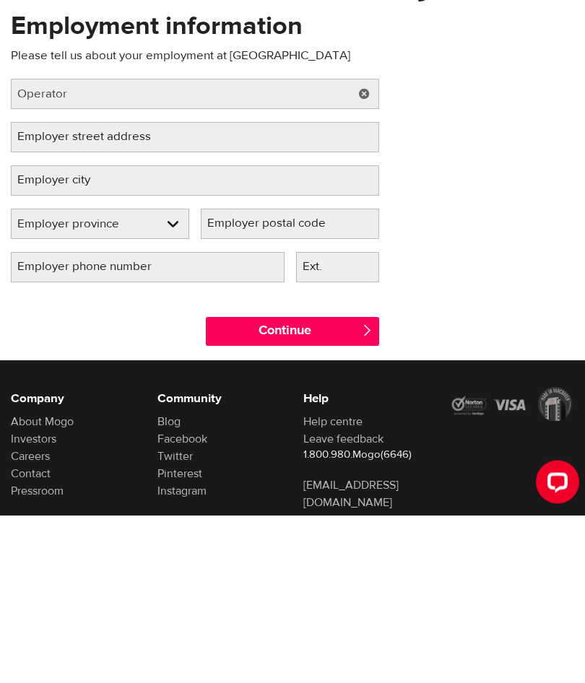
click at [56, 290] on label "Employer street address" at bounding box center [96, 305] width 170 height 30
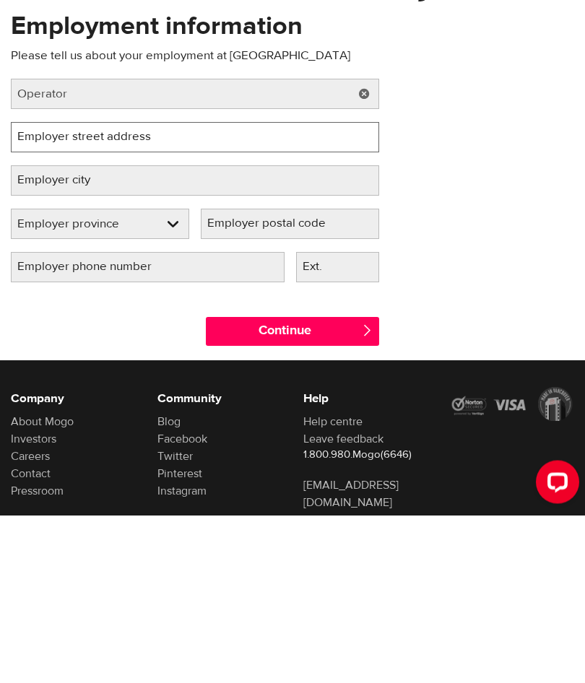
click at [56, 290] on input "Employer street address" at bounding box center [195, 305] width 368 height 30
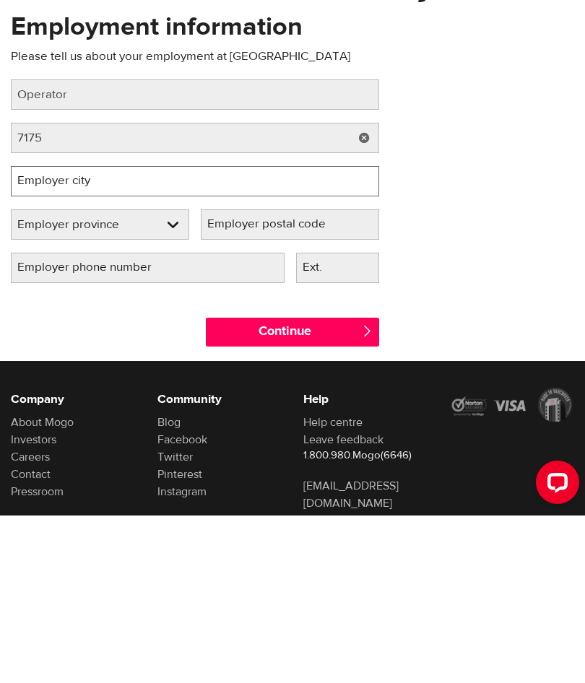
click at [164, 334] on input "Employer city" at bounding box center [195, 349] width 368 height 30
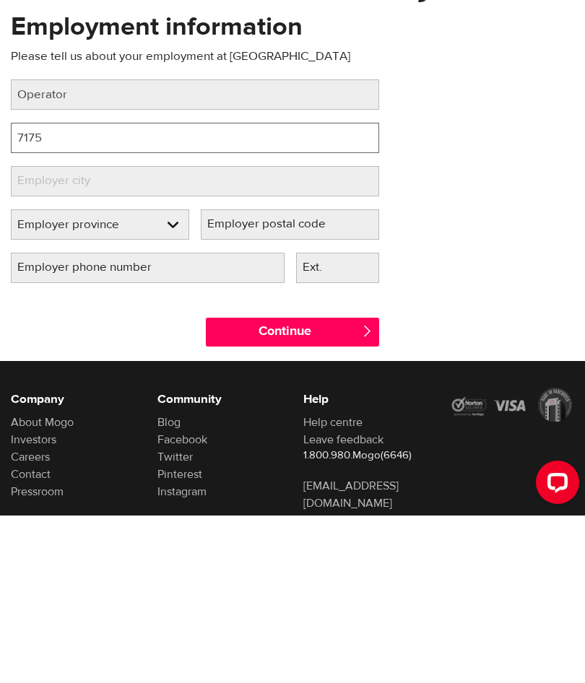
click at [189, 290] on input "7175" at bounding box center [195, 305] width 368 height 30
type input "[STREET_ADDRESS]"
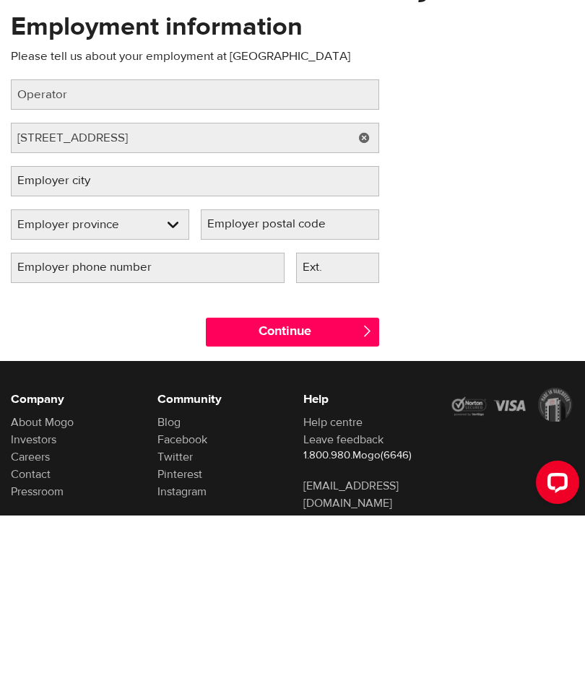
click at [63, 378] on select "Employer province [GEOGRAPHIC_DATA] [GEOGRAPHIC_DATA] [GEOGRAPHIC_DATA] [GEOGRA…" at bounding box center [100, 393] width 177 height 30
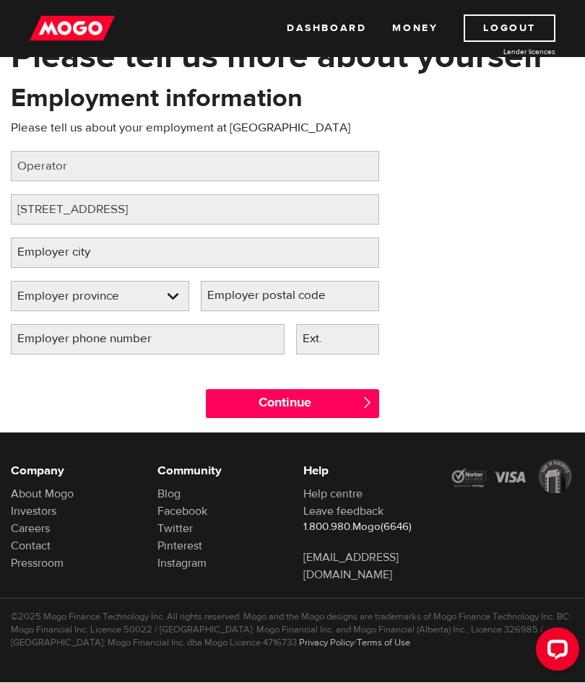
select select "AB"
click at [308, 295] on label "Employer postal code" at bounding box center [278, 297] width 155 height 30
click at [308, 295] on input "Employer postal code" at bounding box center [290, 297] width 178 height 30
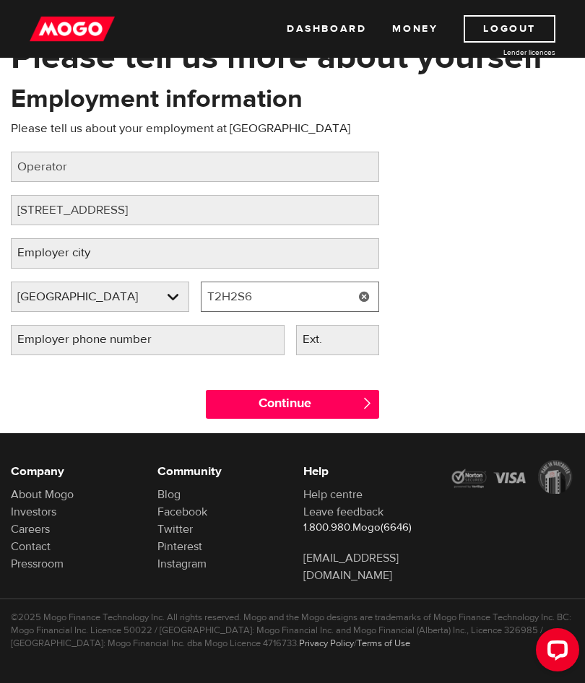
type input "T2H2S6"
click at [43, 347] on label "Employer phone number" at bounding box center [96, 340] width 170 height 30
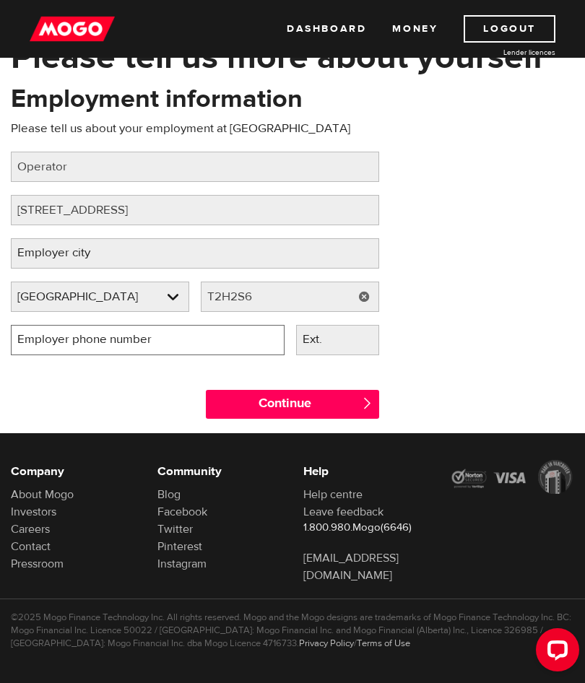
click at [43, 347] on input "Employer phone number" at bounding box center [148, 340] width 274 height 30
click at [326, 399] on input "Continue" at bounding box center [292, 404] width 173 height 29
type input "[PHONE_NUMBER]"
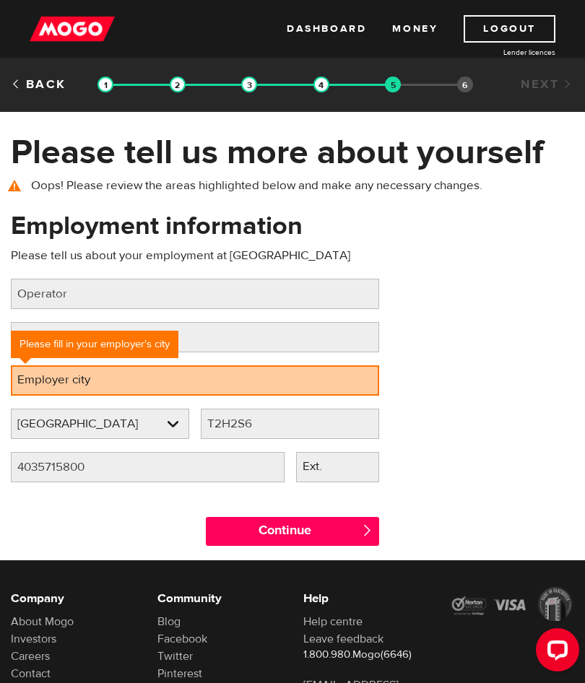
click at [43, 383] on label "Employer city" at bounding box center [65, 380] width 109 height 30
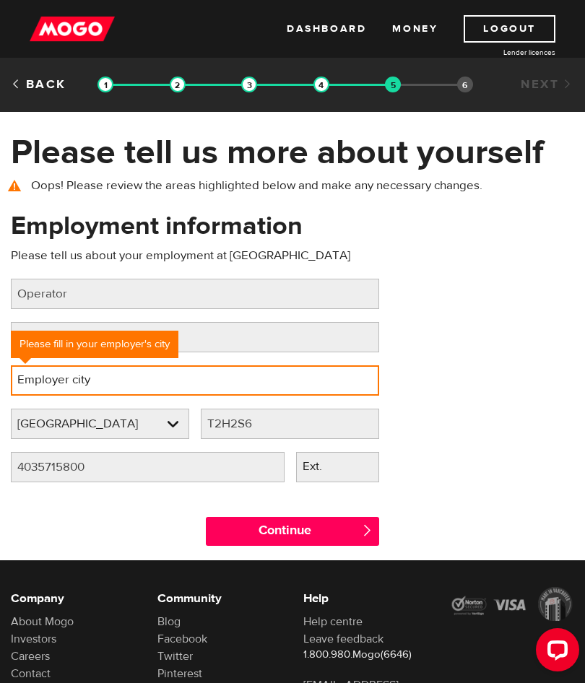
click at [43, 383] on input "Employer city" at bounding box center [195, 380] width 368 height 30
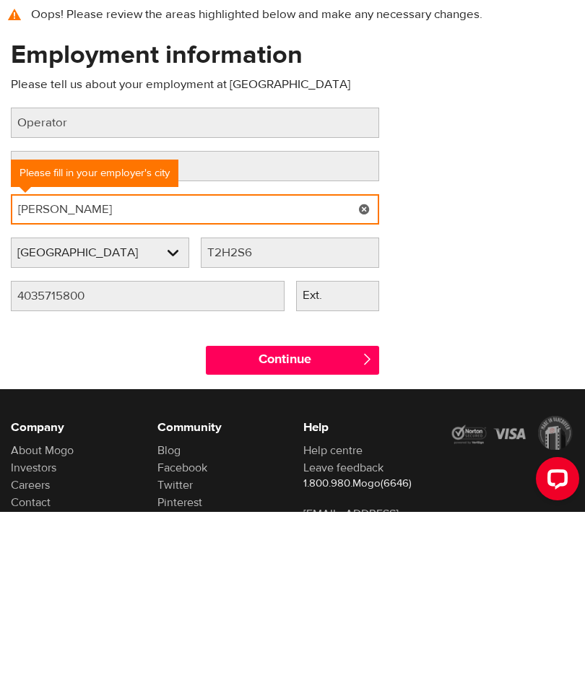
type input "Brooks"
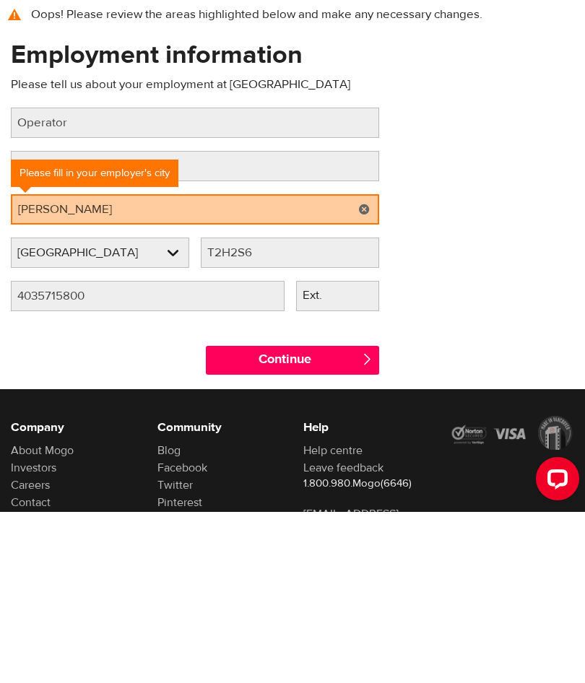
click at [356, 517] on input "Continue" at bounding box center [292, 531] width 173 height 29
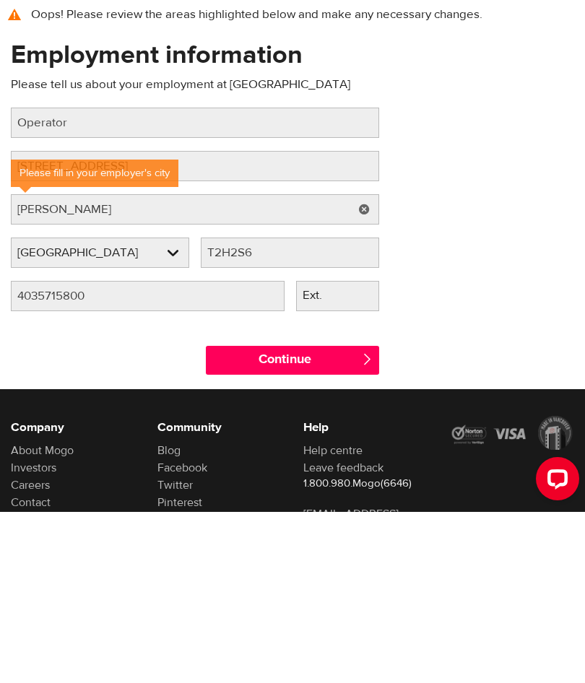
scroll to position [127, 0]
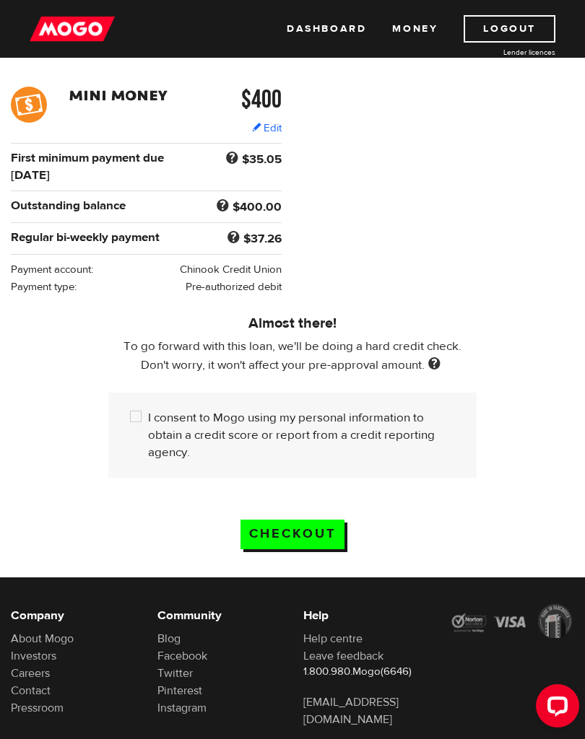
scroll to position [234, 0]
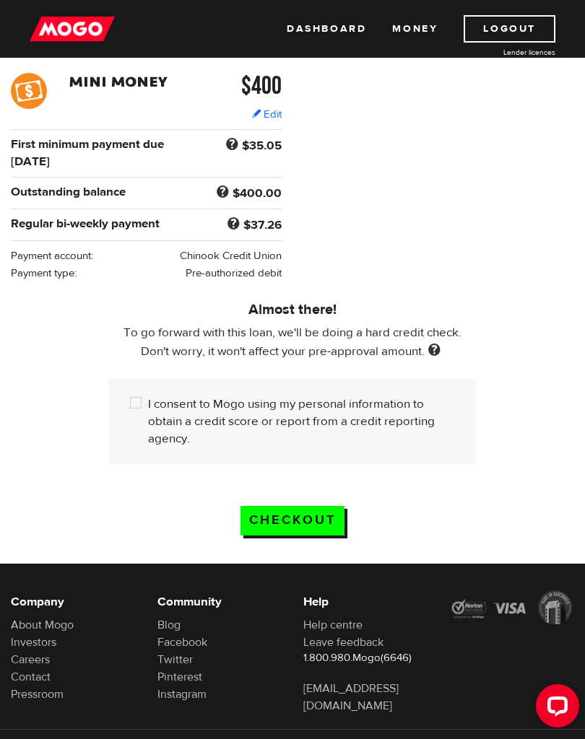
click at [321, 536] on input "Checkout" at bounding box center [292, 521] width 104 height 30
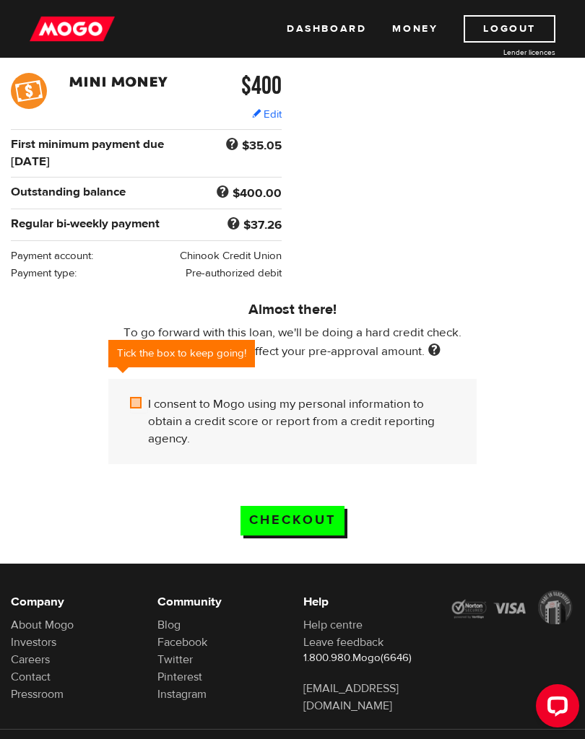
click at [137, 414] on input "I consent to Mogo using my personal information to obtain a credit score or rep…" at bounding box center [139, 405] width 18 height 18
checkbox input "true"
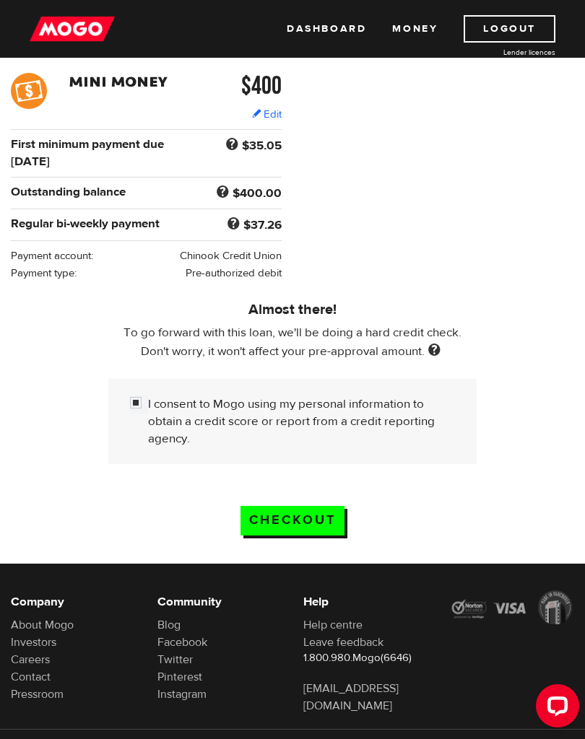
click at [330, 536] on input "Checkout" at bounding box center [292, 521] width 104 height 30
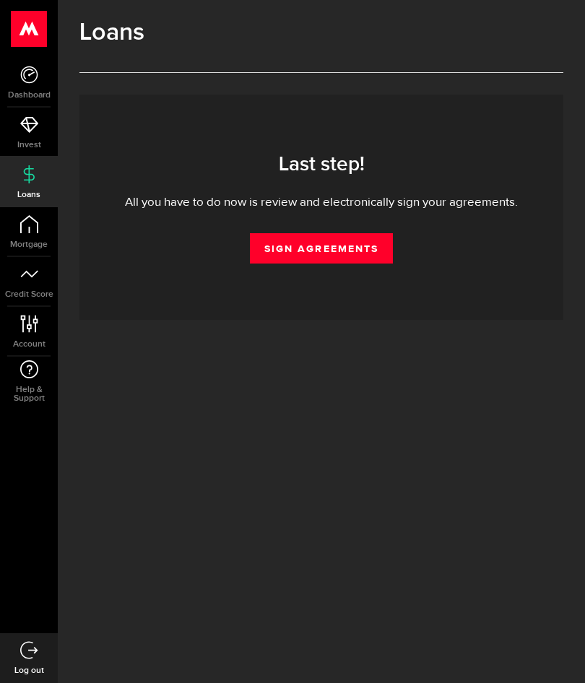
click at [354, 252] on link "Sign Agreements" at bounding box center [321, 248] width 143 height 30
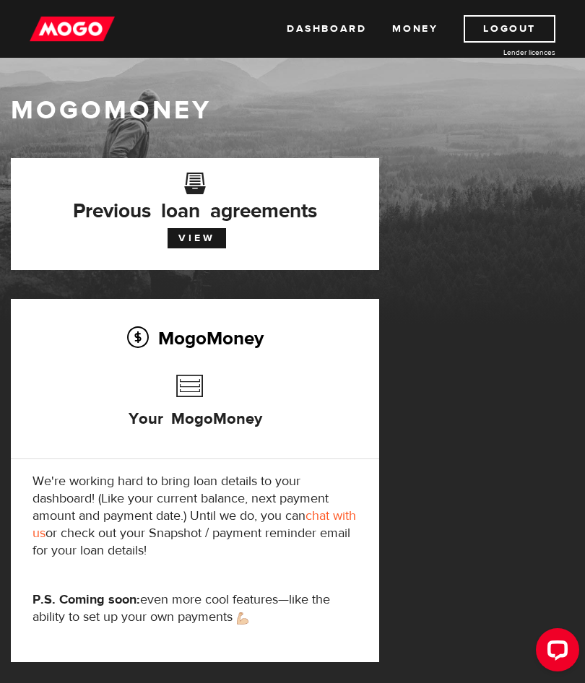
click at [196, 235] on link "View" at bounding box center [196, 238] width 58 height 20
